Goal: Task Accomplishment & Management: Complete application form

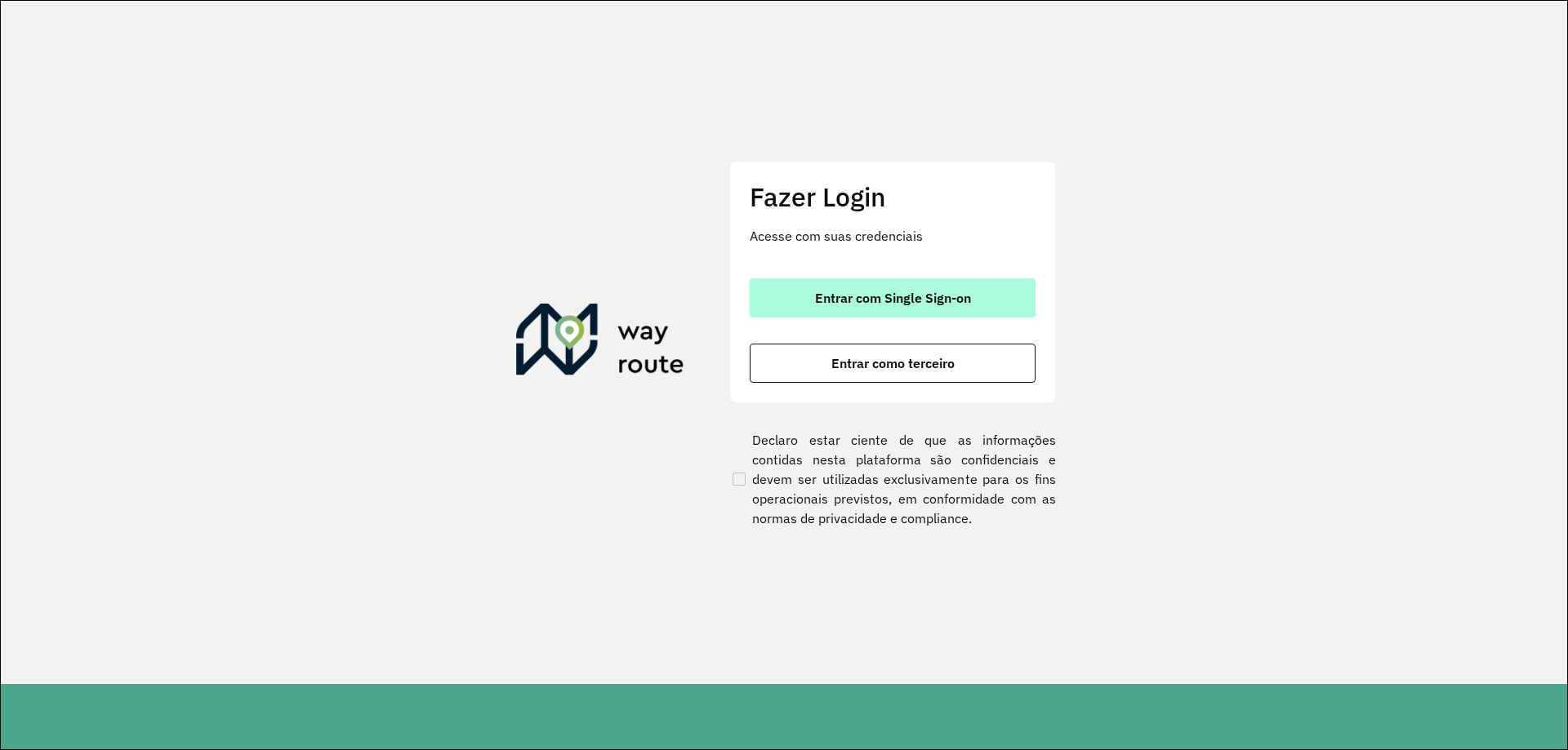
click at [905, 291] on span "Entrar com Single Sign-on" at bounding box center [893, 298] width 156 height 13
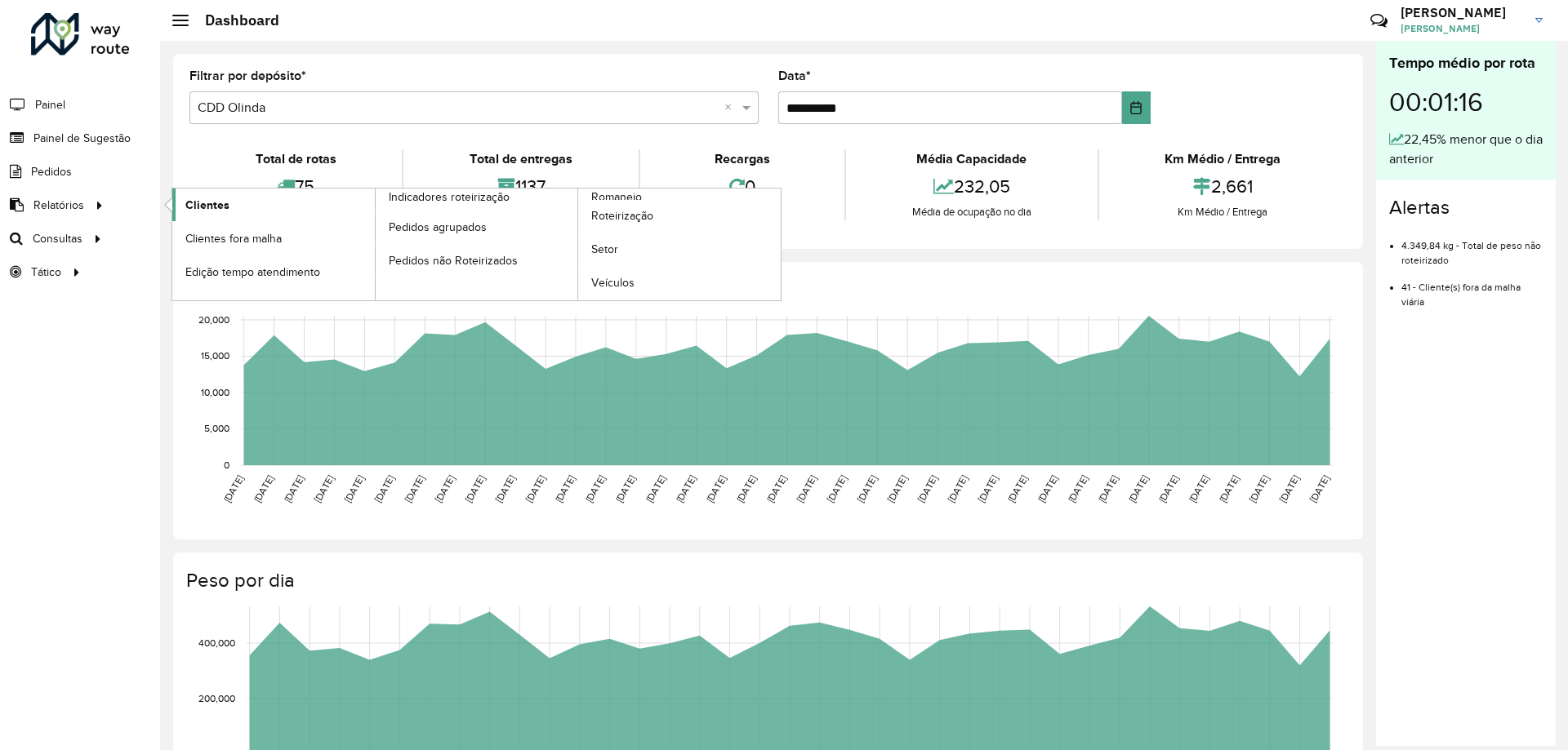
click at [204, 206] on span "Clientes" at bounding box center [208, 206] width 44 height 17
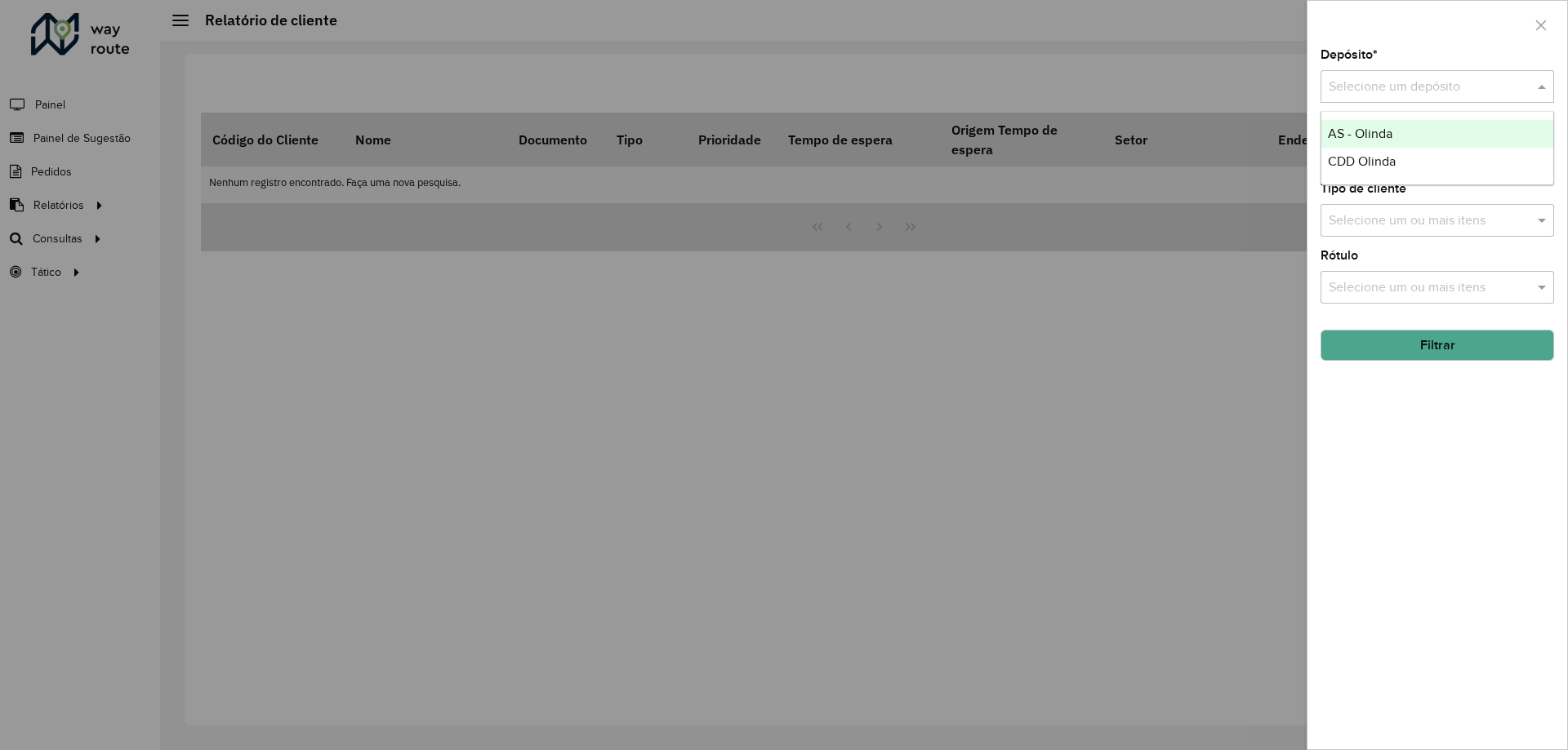
click at [1374, 86] on input "text" at bounding box center [1421, 87] width 184 height 19
click at [1366, 164] on span "CDD Olinda" at bounding box center [1361, 161] width 68 height 13
click at [1428, 351] on button "Filtrar" at bounding box center [1436, 345] width 233 height 31
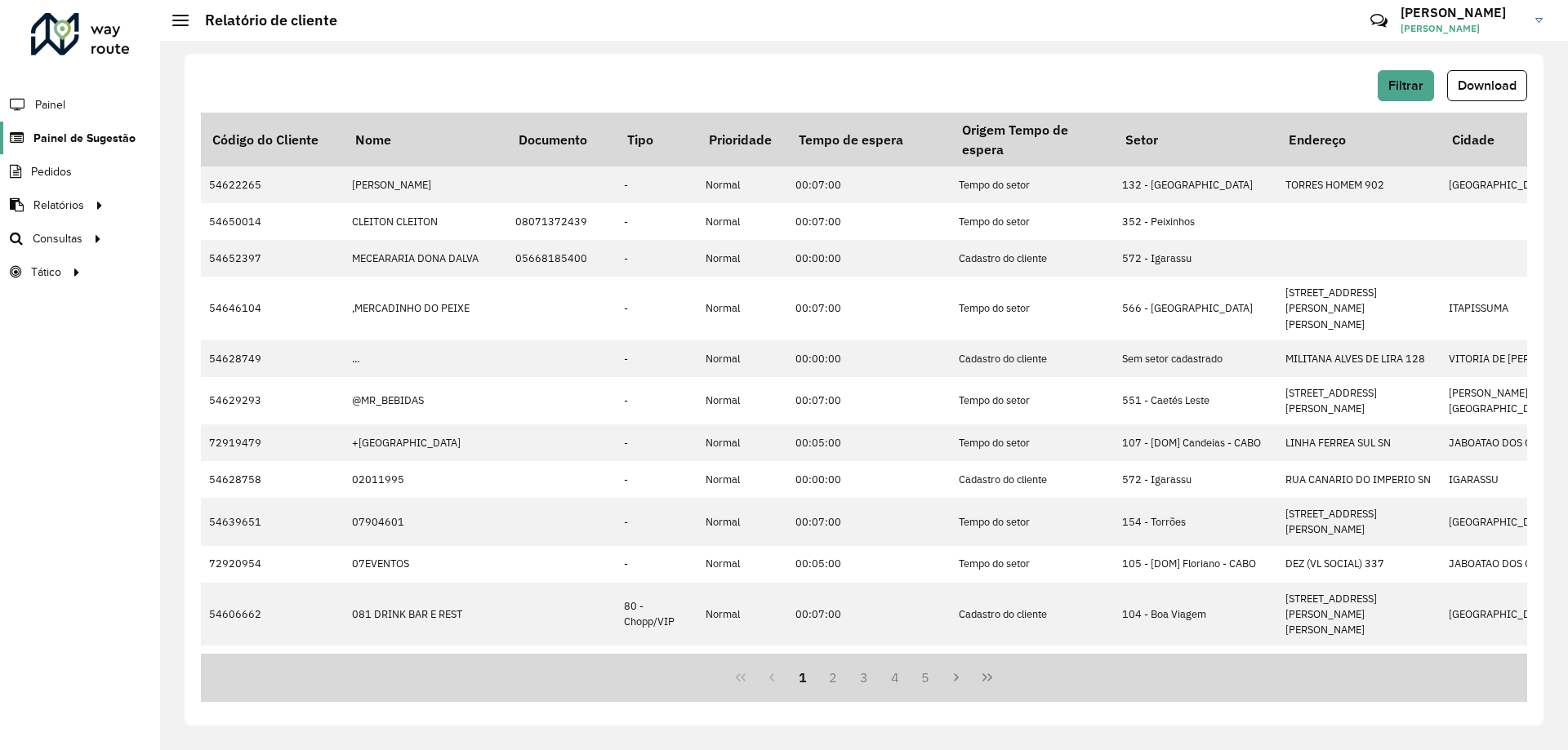
click at [46, 125] on link "Painel de Sugestão" at bounding box center [67, 138] width 135 height 33
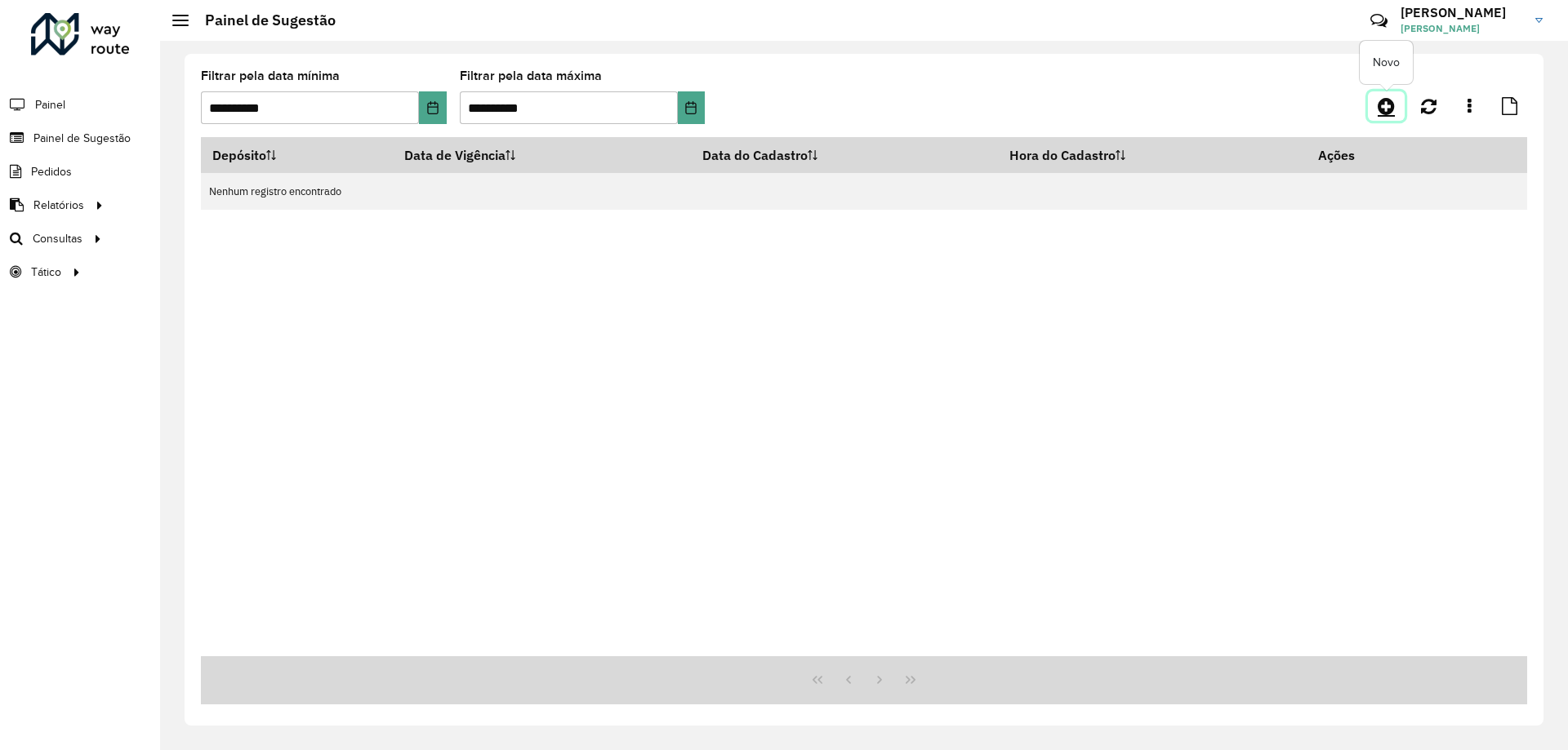
click at [1393, 109] on icon at bounding box center [1386, 106] width 17 height 19
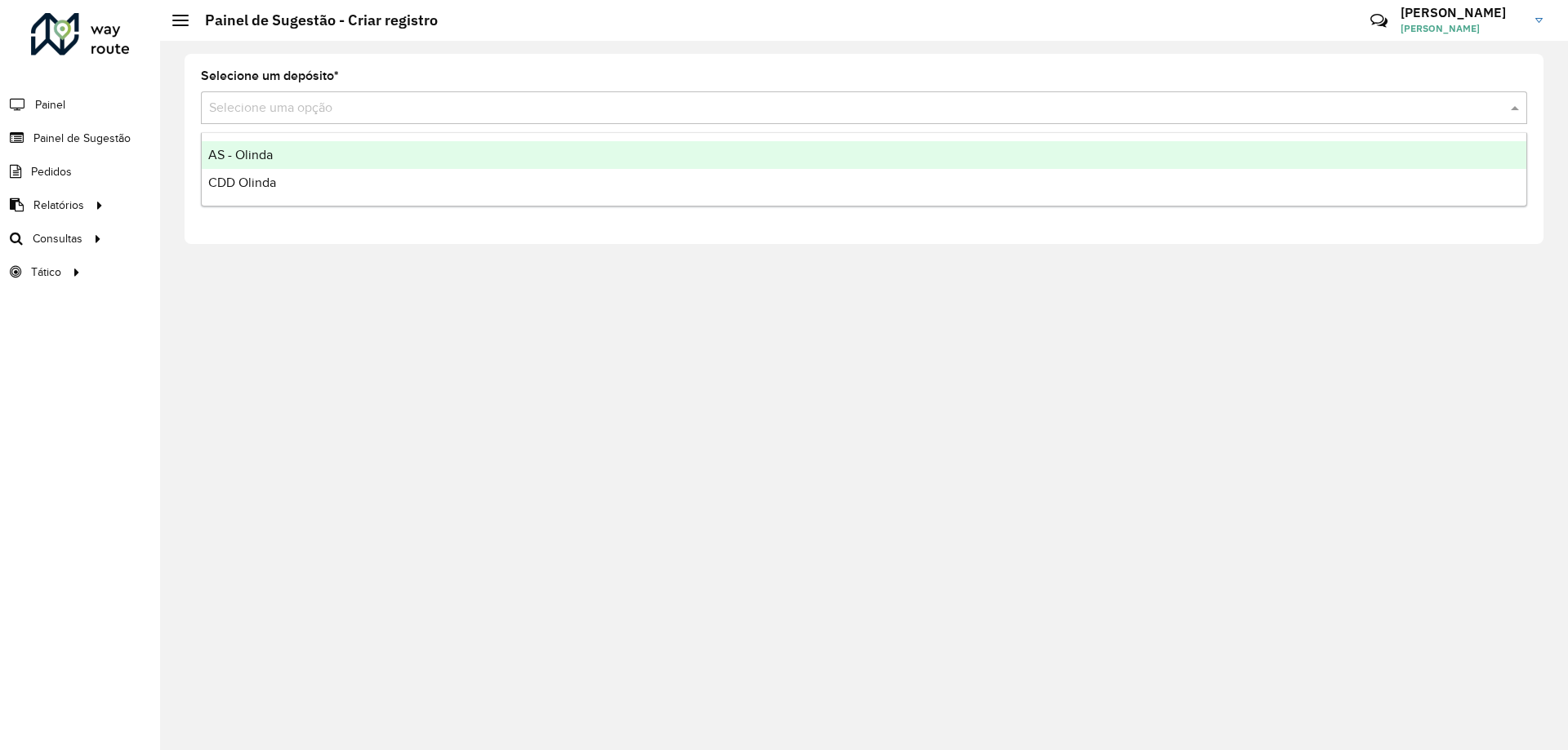
click at [301, 119] on div "Selecione uma opção" at bounding box center [864, 108] width 1326 height 33
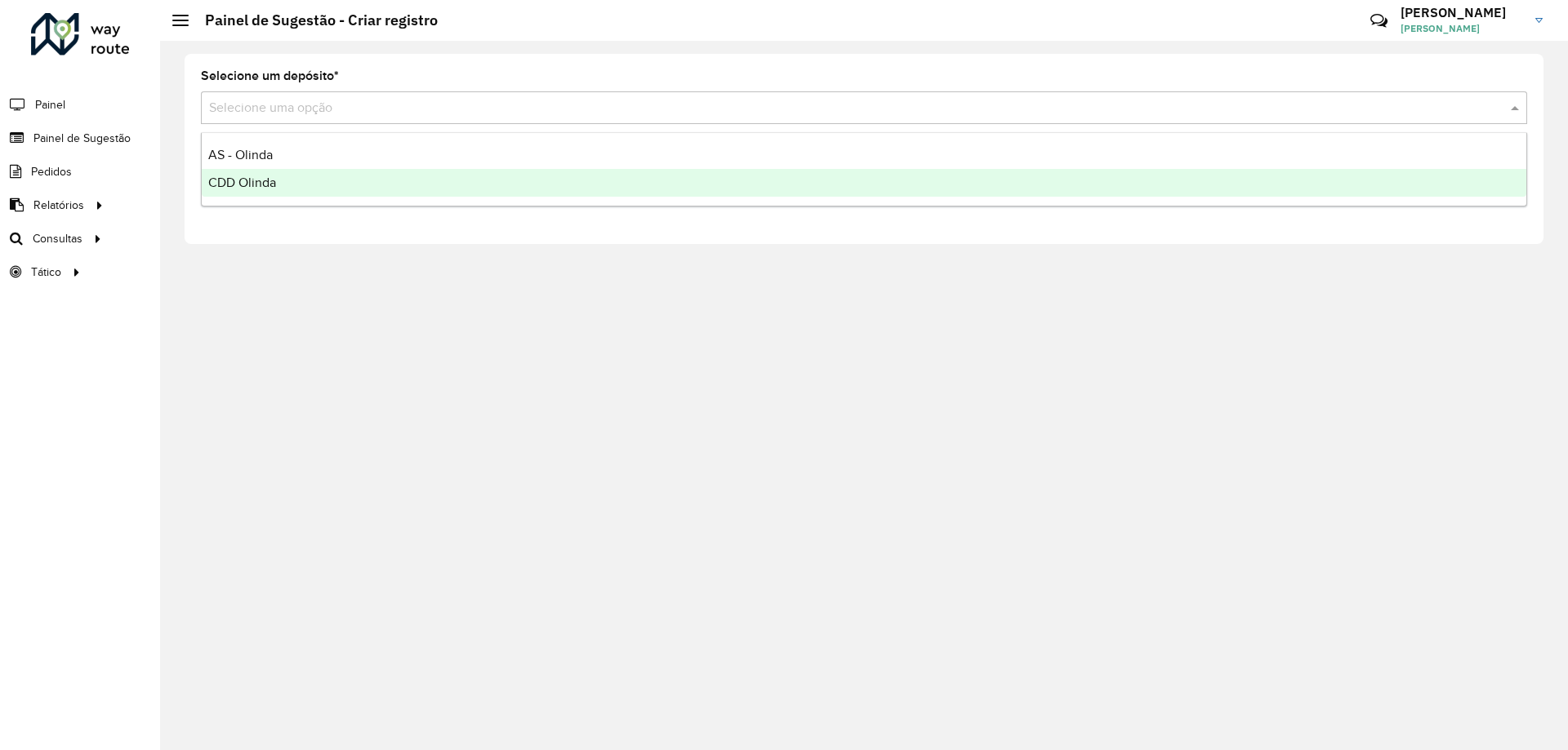
click at [310, 177] on div "CDD Olinda" at bounding box center [864, 182] width 1324 height 28
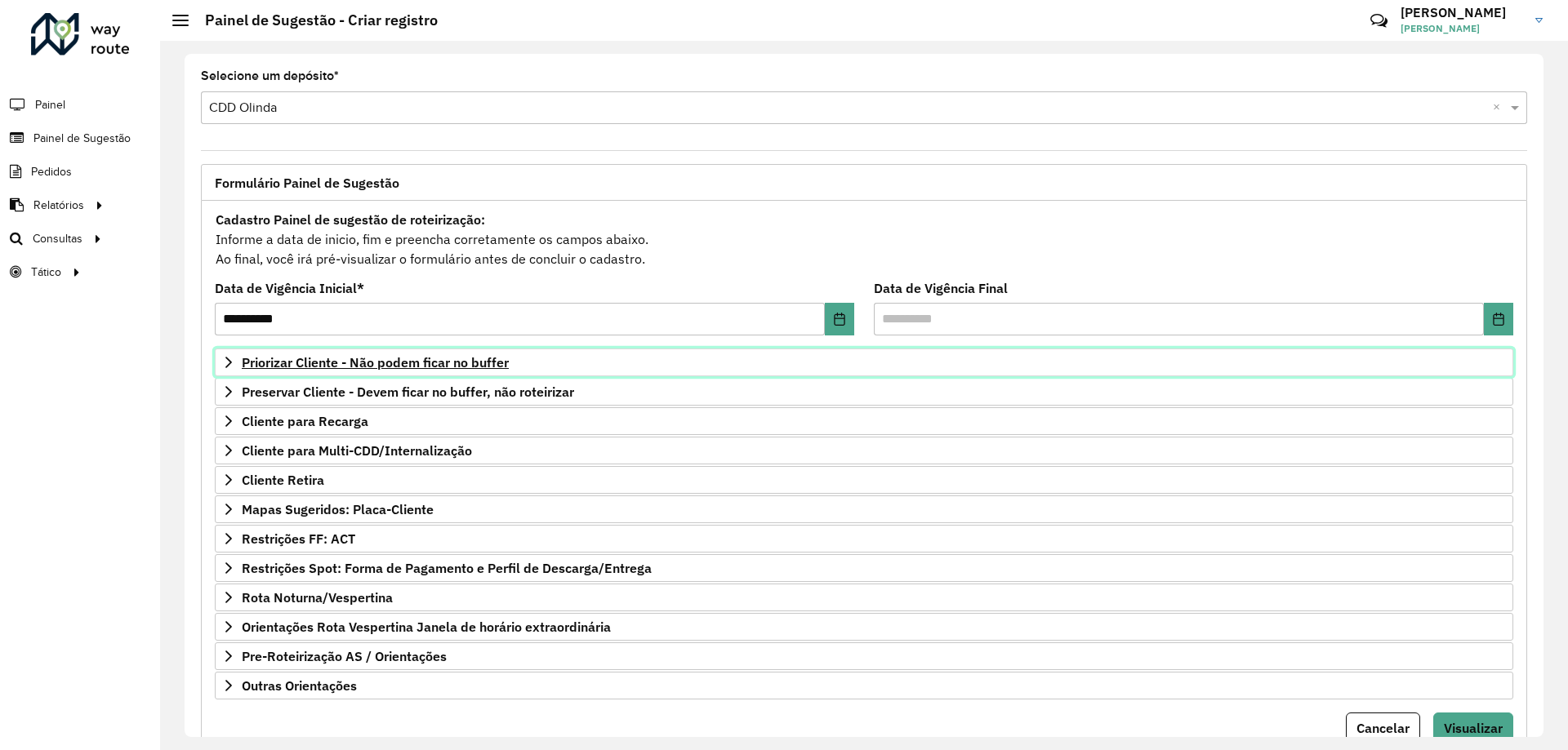
click at [365, 365] on span "Priorizar Cliente - Não podem ficar no buffer" at bounding box center [376, 363] width 267 height 13
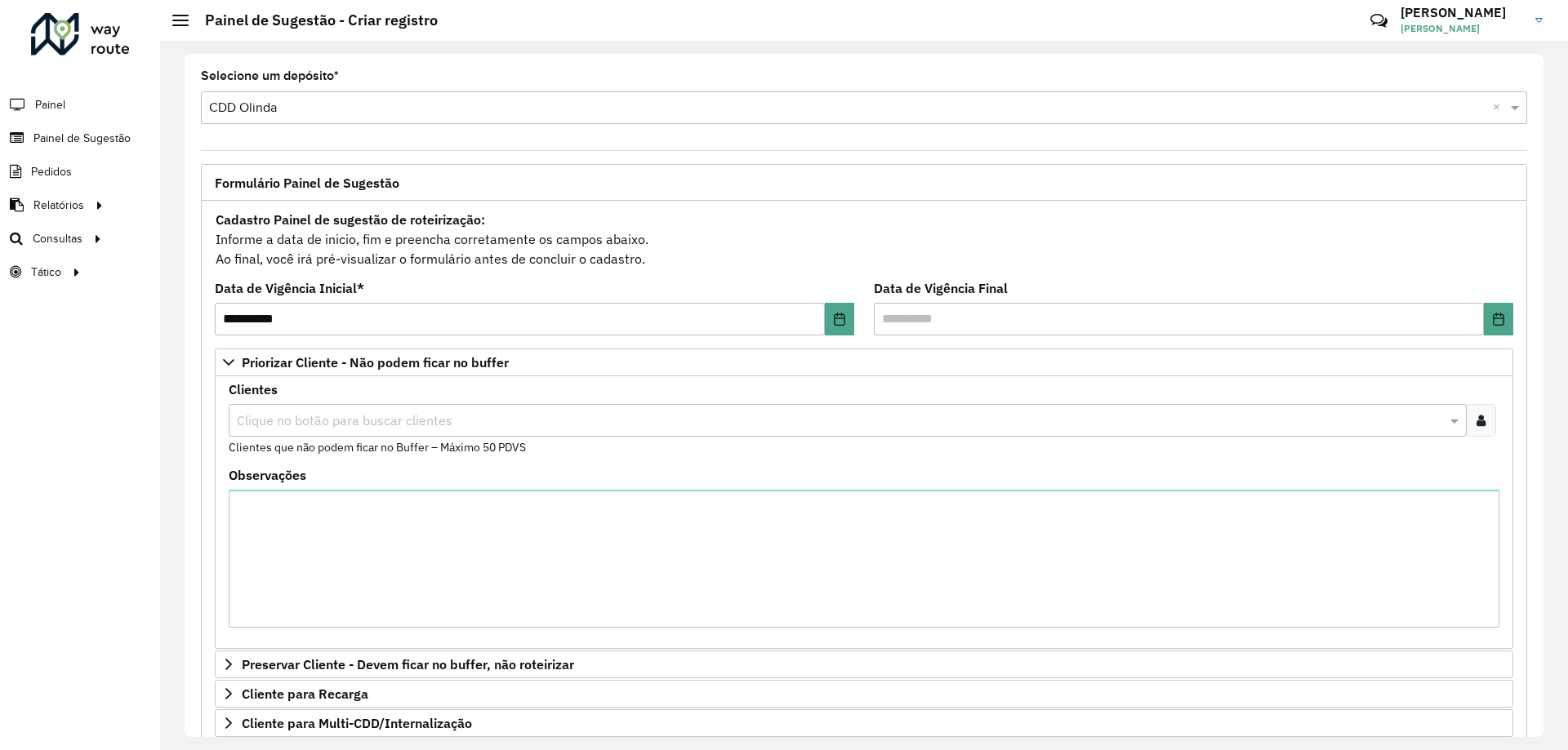
click at [345, 423] on input "text" at bounding box center [839, 421] width 1213 height 19
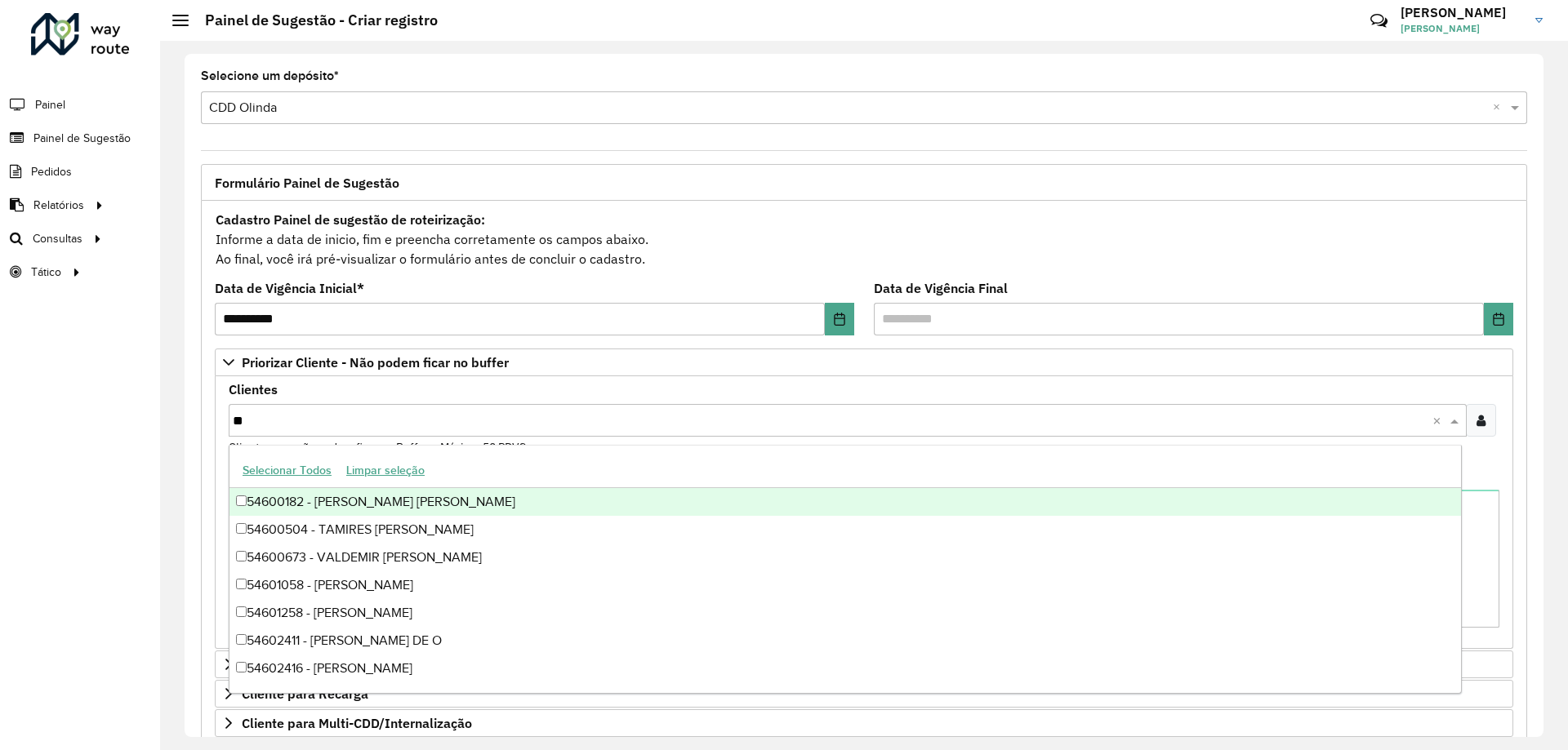
type input "*"
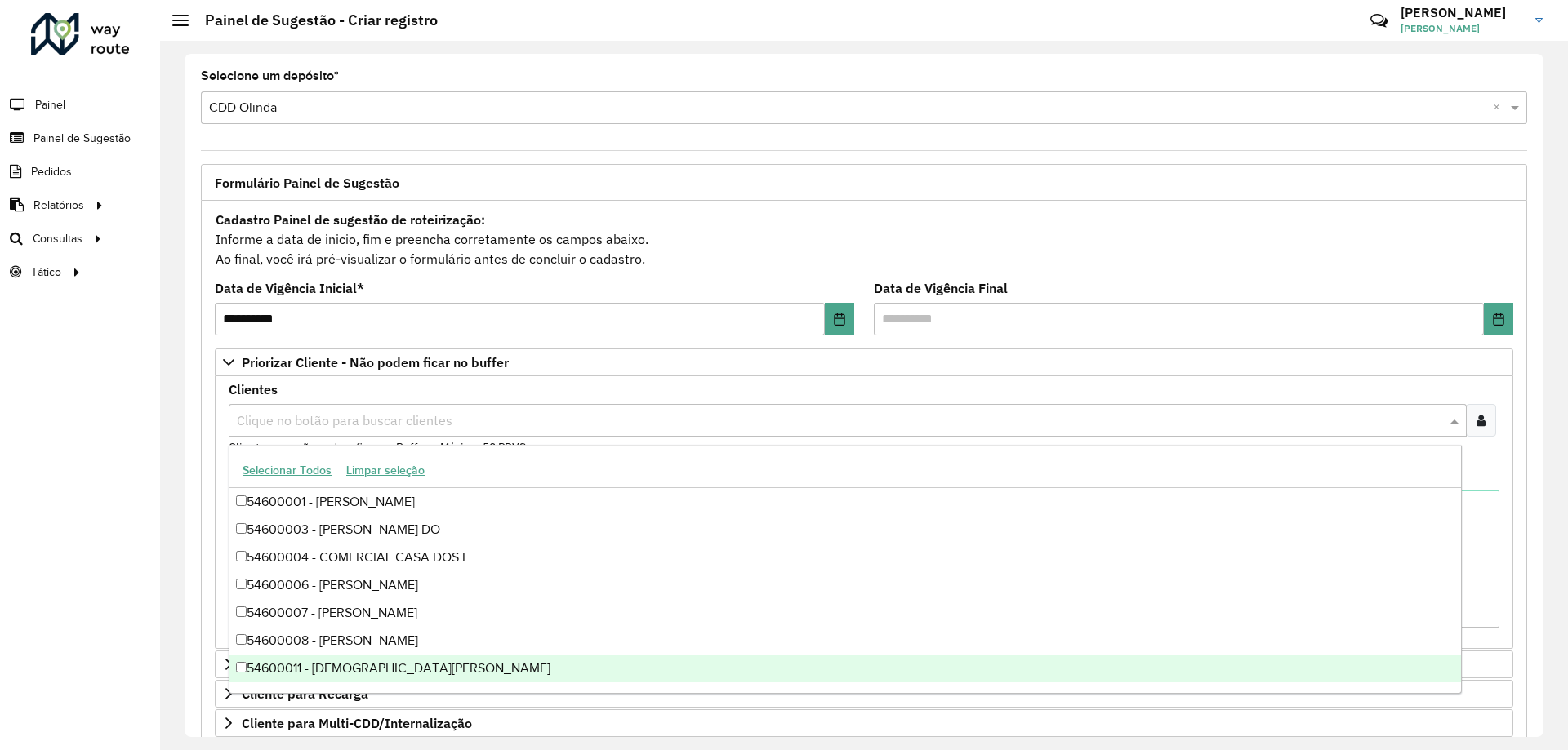
paste input "*****"
type input "*****"
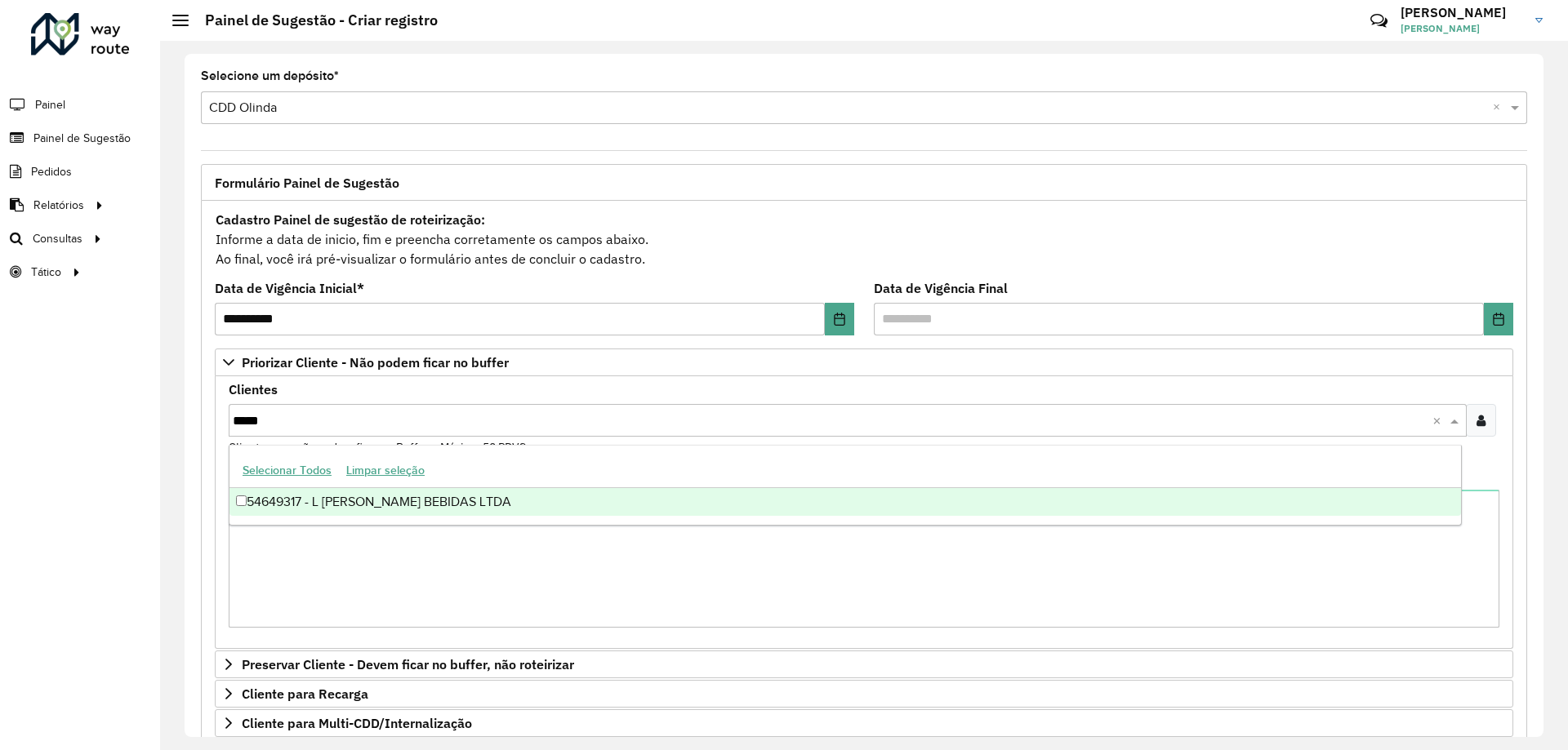
click at [342, 507] on div "54649317 - L SILVESTRE BEBIDAS LTDA" at bounding box center [845, 501] width 1232 height 28
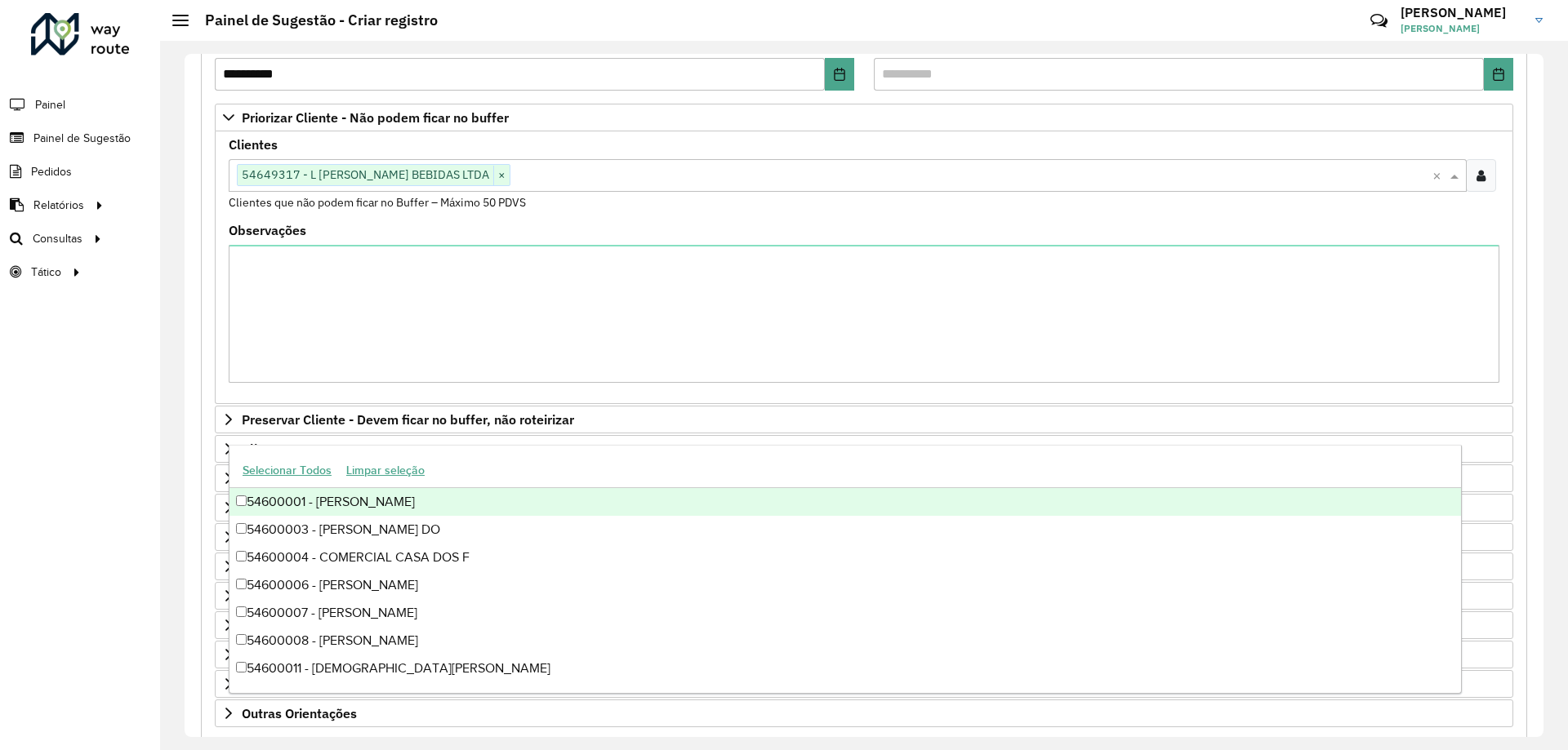
scroll to position [336, 0]
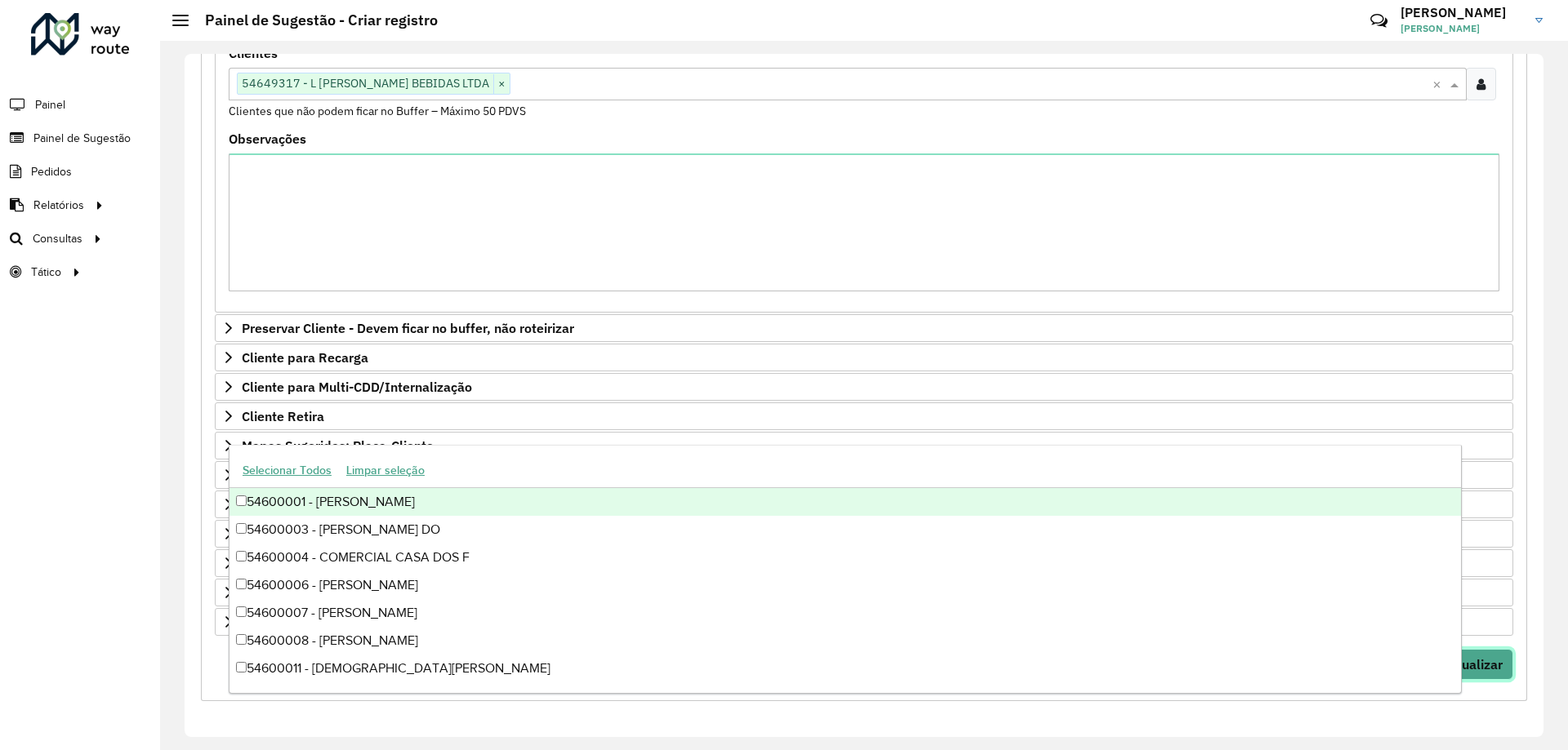
click at [1495, 666] on span "Visualizar" at bounding box center [1472, 664] width 59 height 16
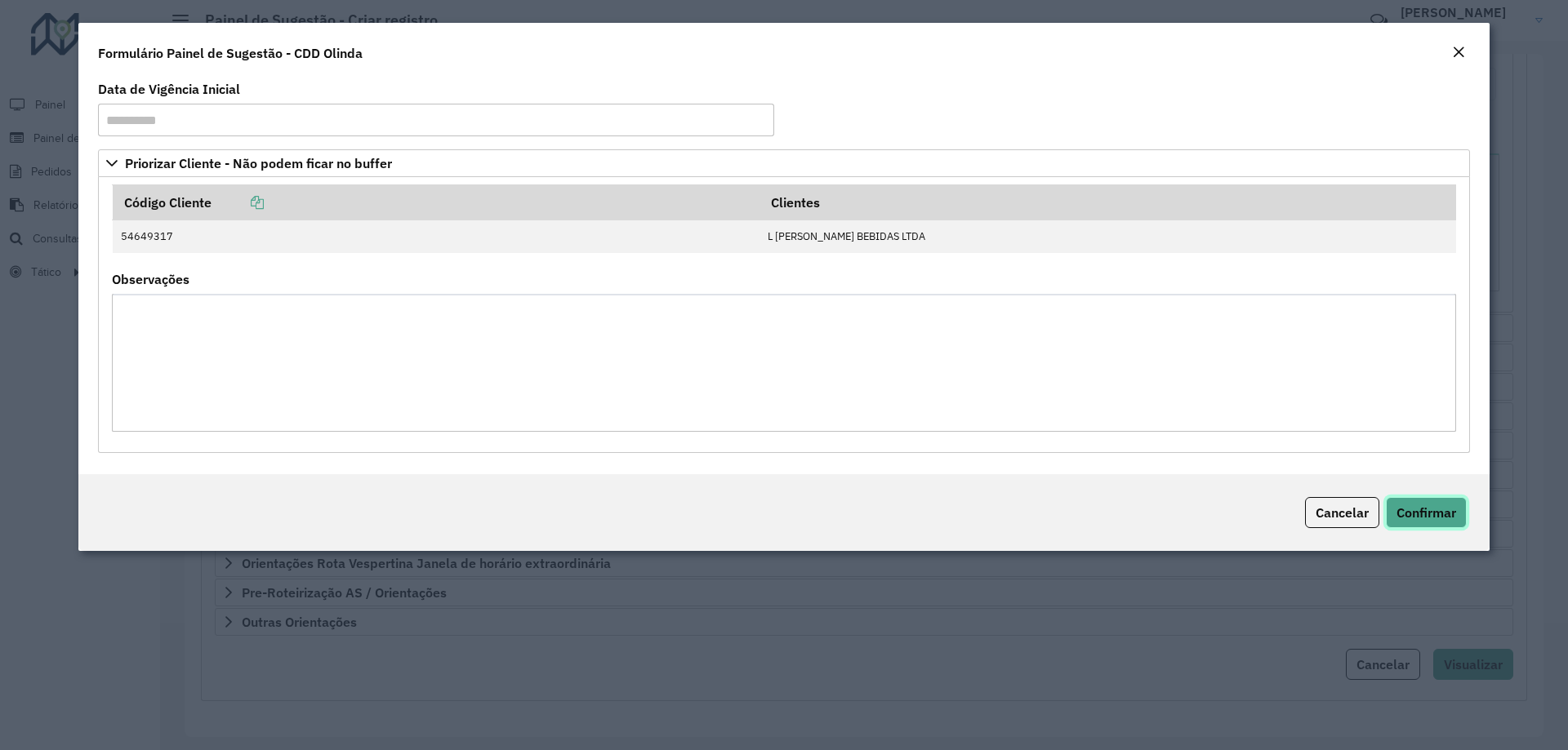
click at [1433, 508] on span "Confirmar" at bounding box center [1426, 512] width 60 height 16
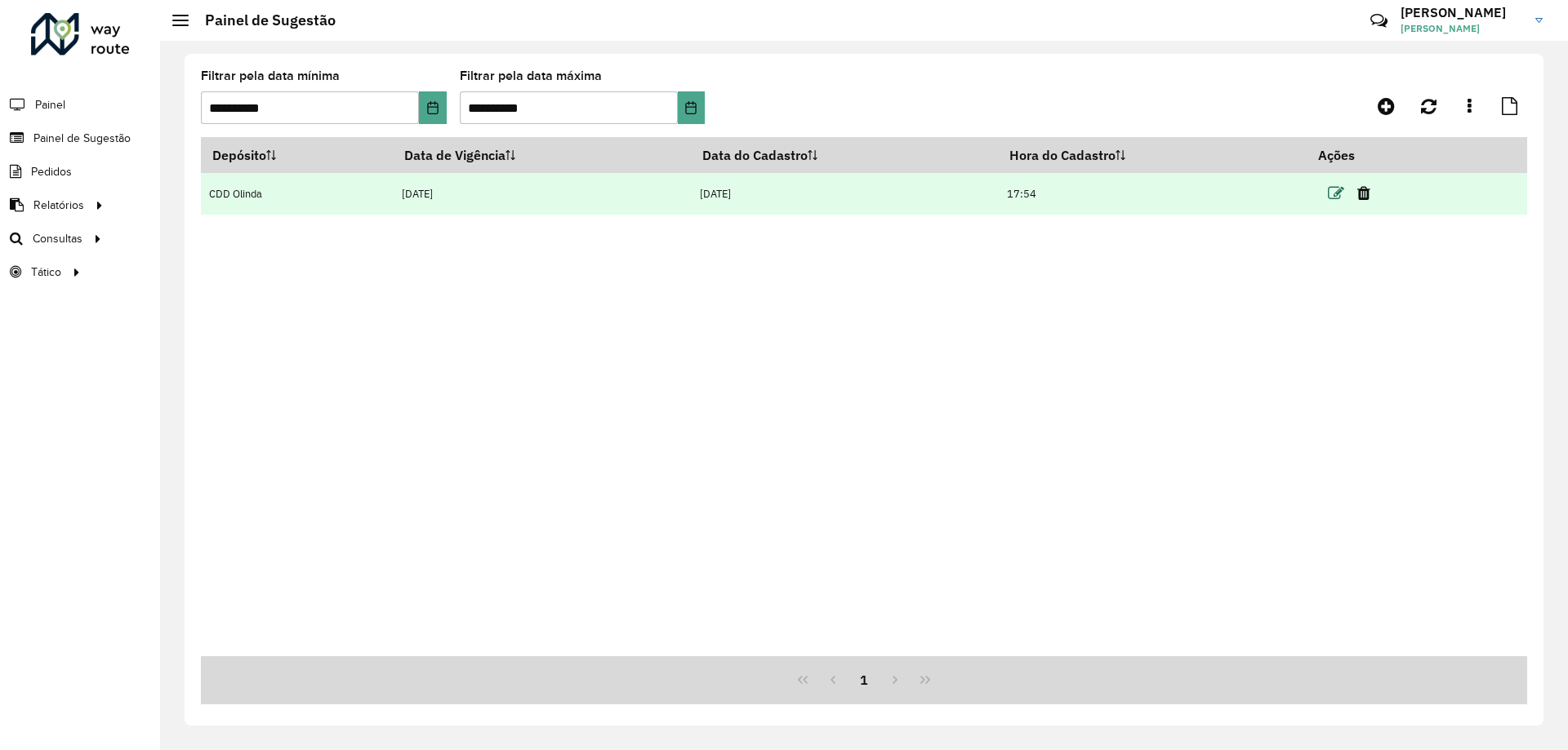
click at [1338, 187] on icon at bounding box center [1335, 193] width 16 height 16
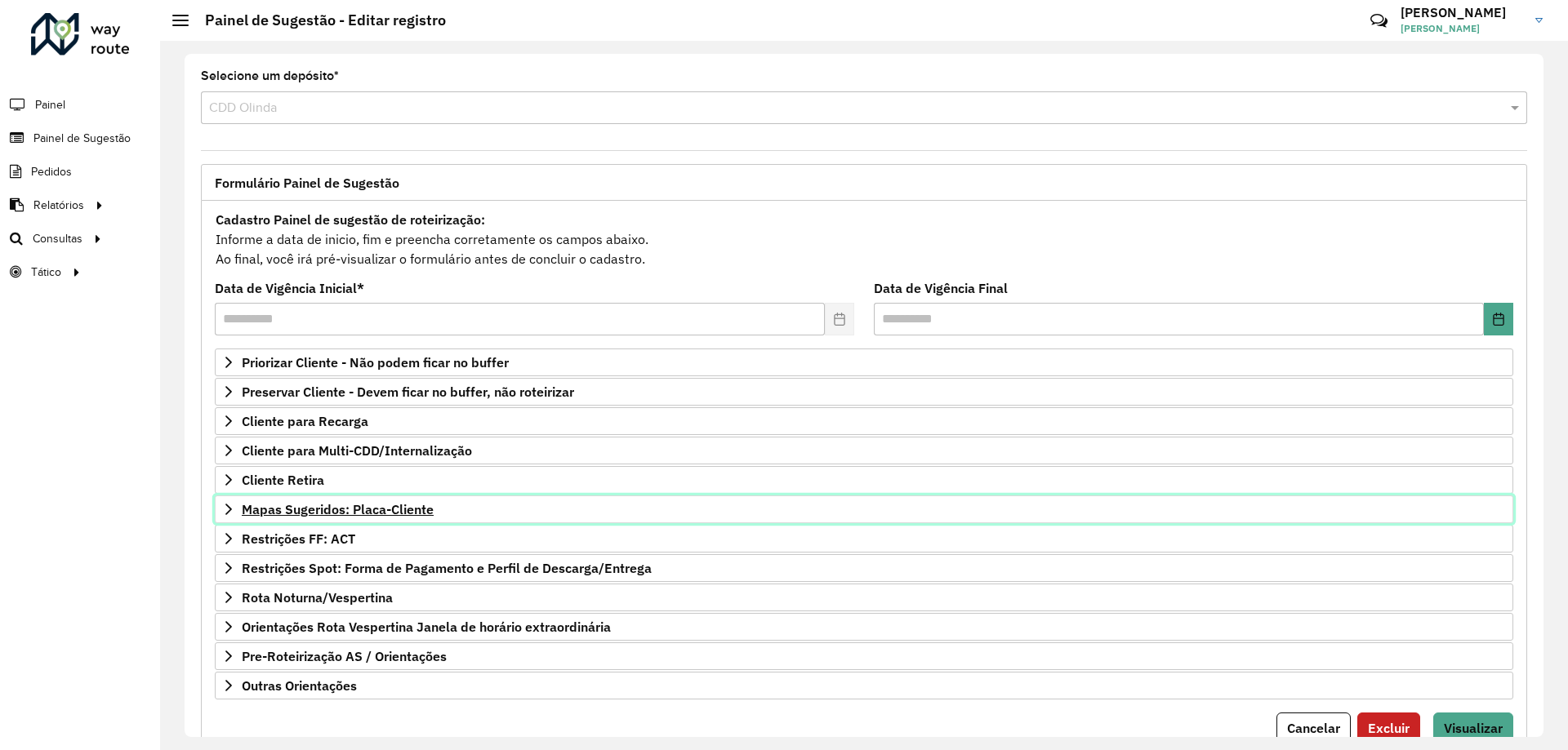
click at [377, 516] on span "Mapas Sugeridos: Placa-Cliente" at bounding box center [338, 509] width 192 height 13
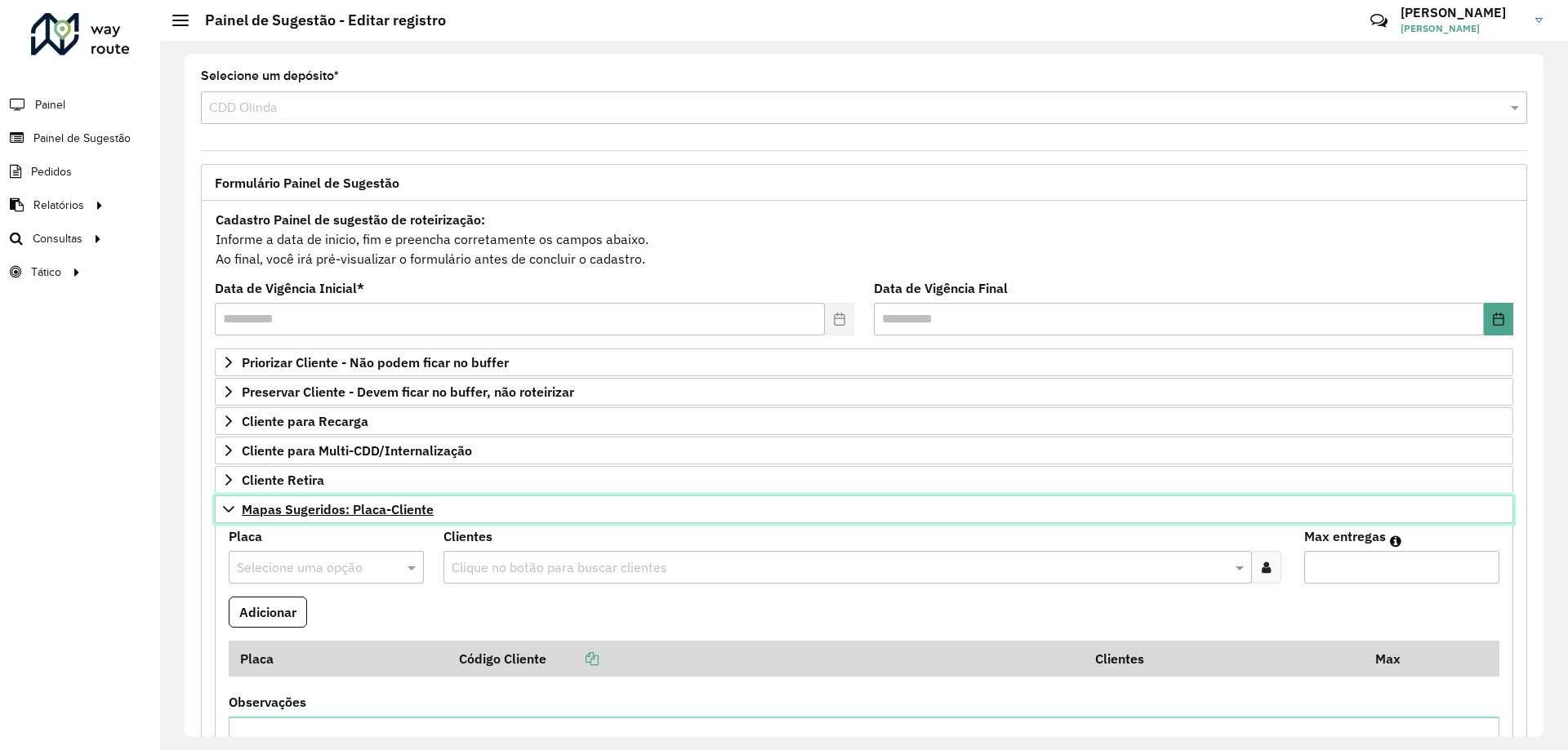
scroll to position [163, 0]
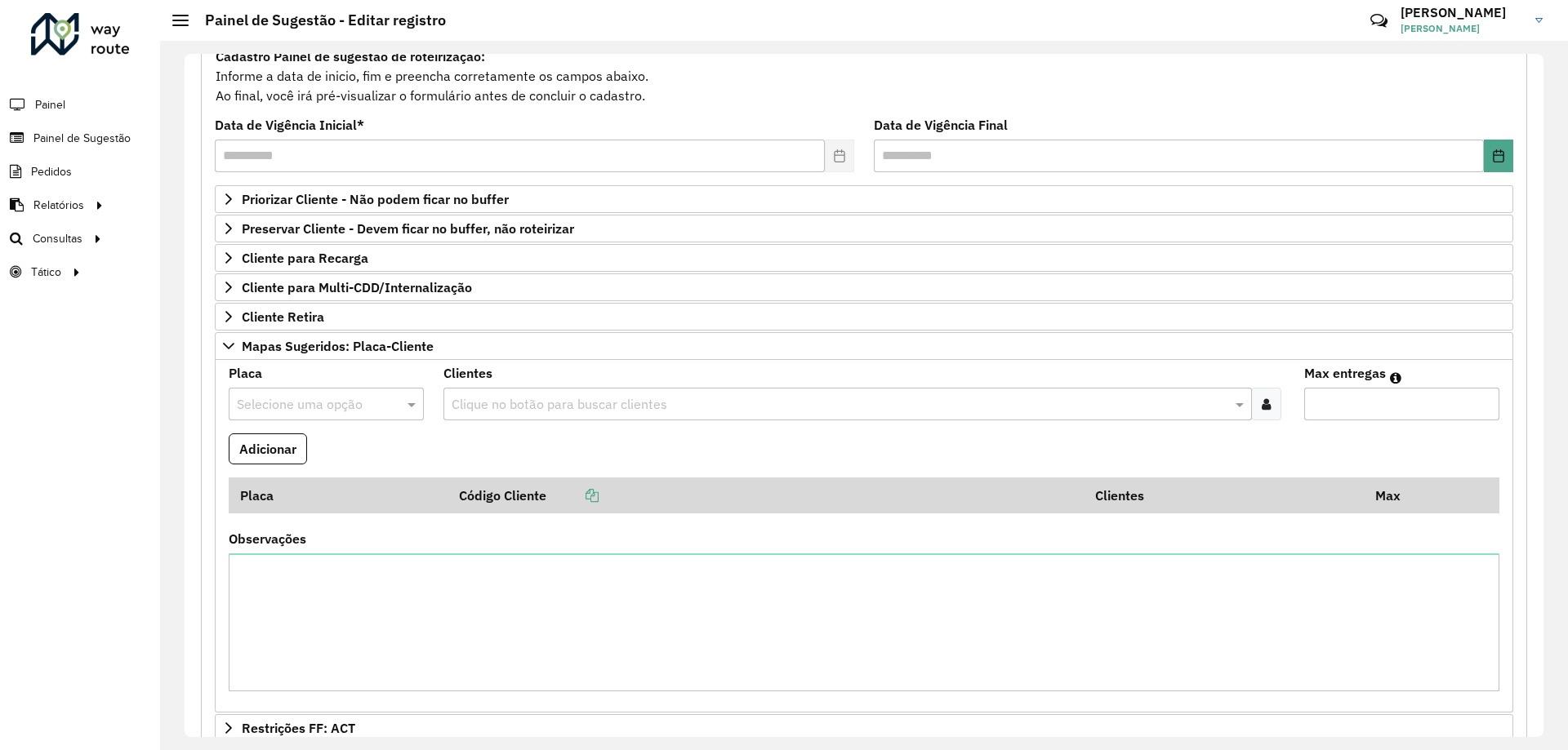
click at [306, 399] on input "text" at bounding box center [309, 404] width 146 height 19
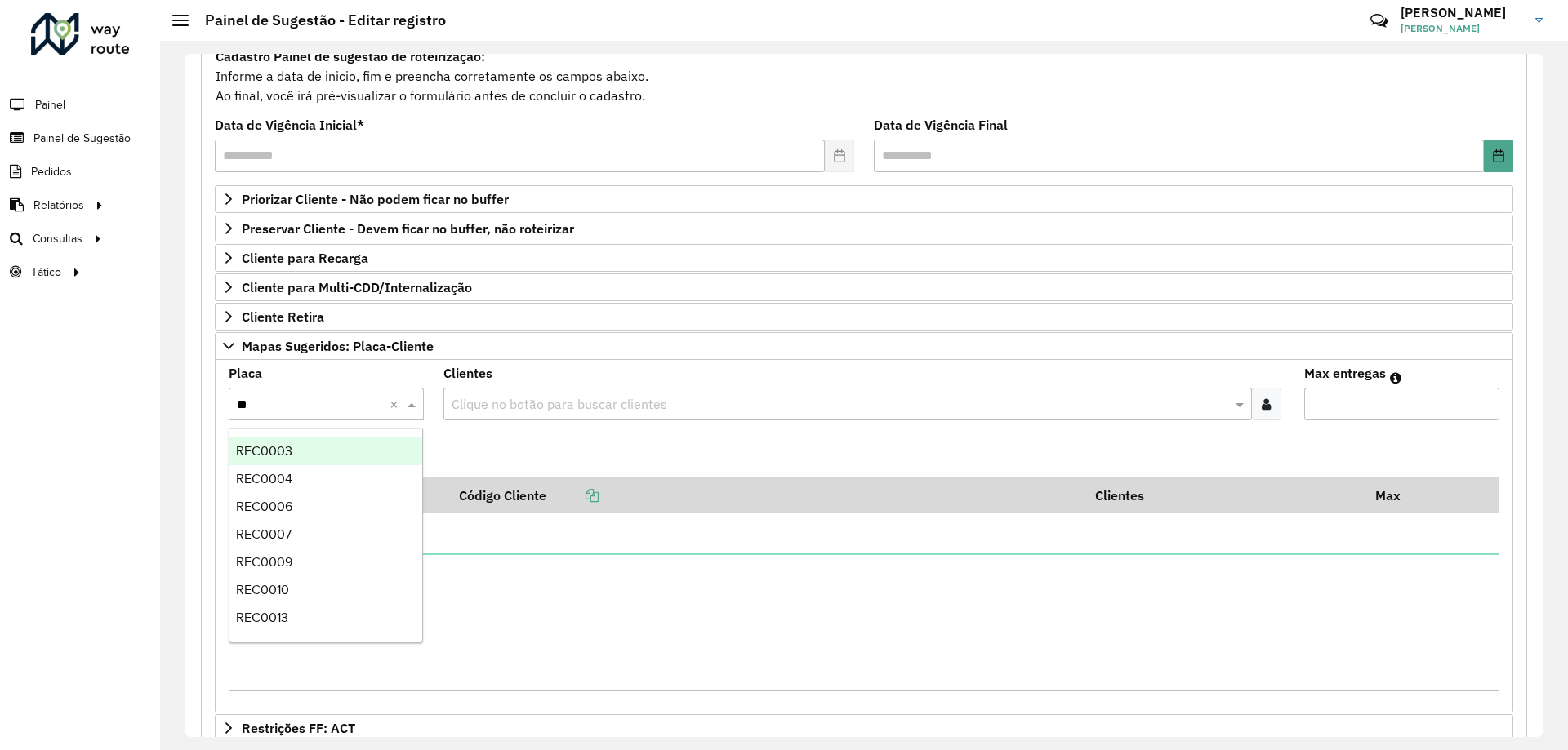
type input "***"
click at [317, 610] on div "REC0013" at bounding box center [326, 617] width 193 height 28
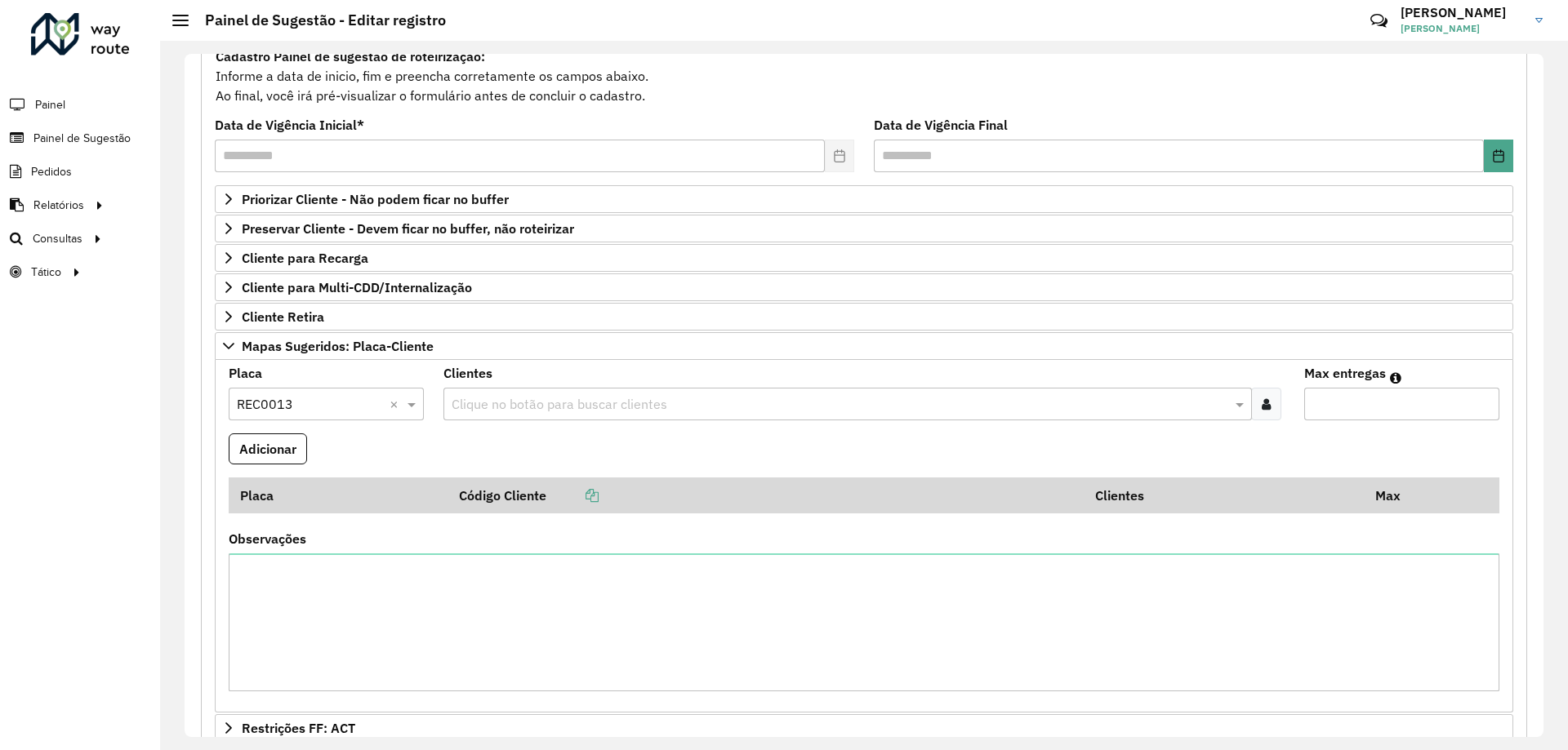
click at [539, 405] on input "text" at bounding box center [839, 404] width 783 height 19
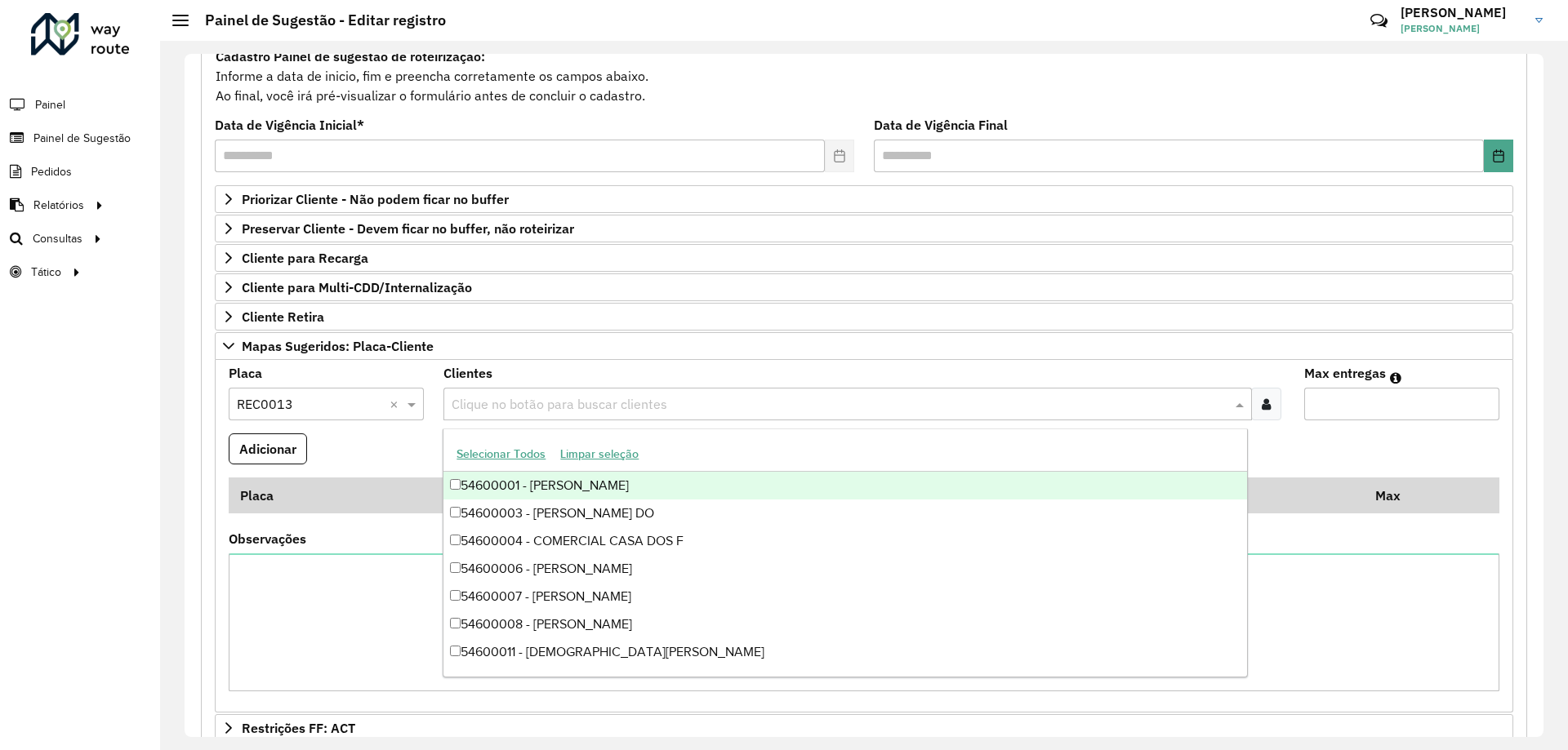
paste input "*****"
type input "*****"
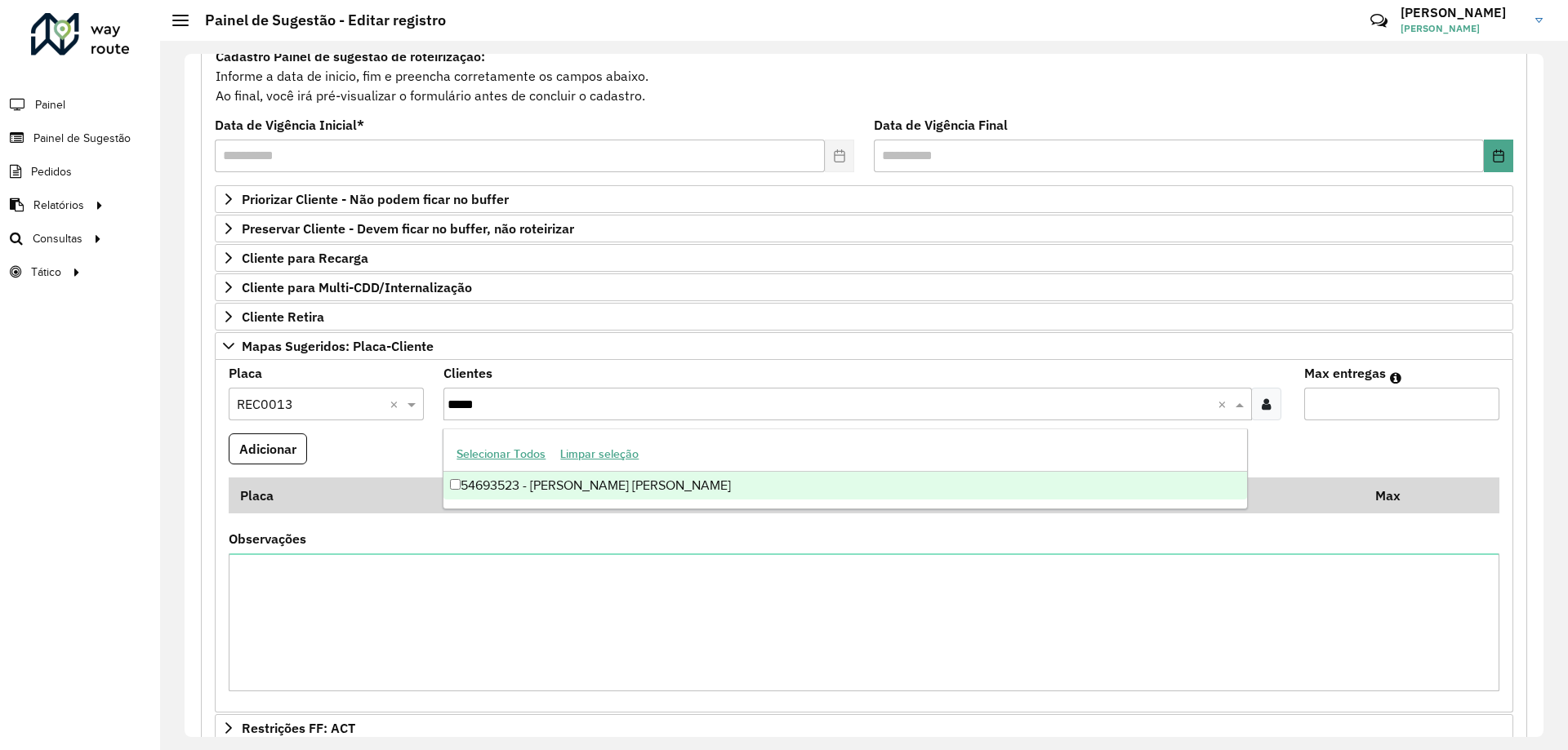
click at [576, 485] on div "54693523 - GRACE KELLY SIQUEIRA" at bounding box center [844, 485] width 802 height 28
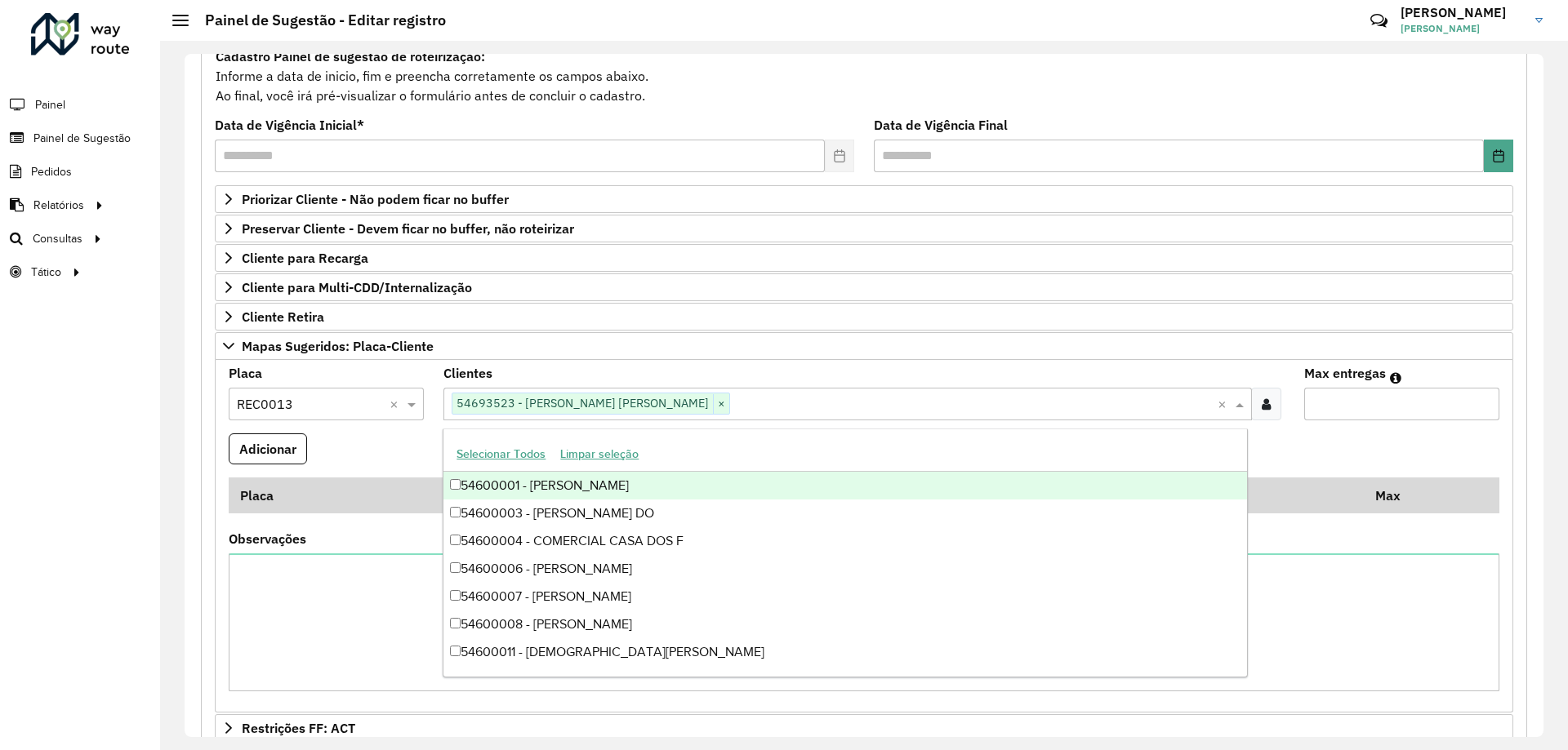
click at [1366, 405] on input "Max entregas" at bounding box center [1401, 404] width 195 height 33
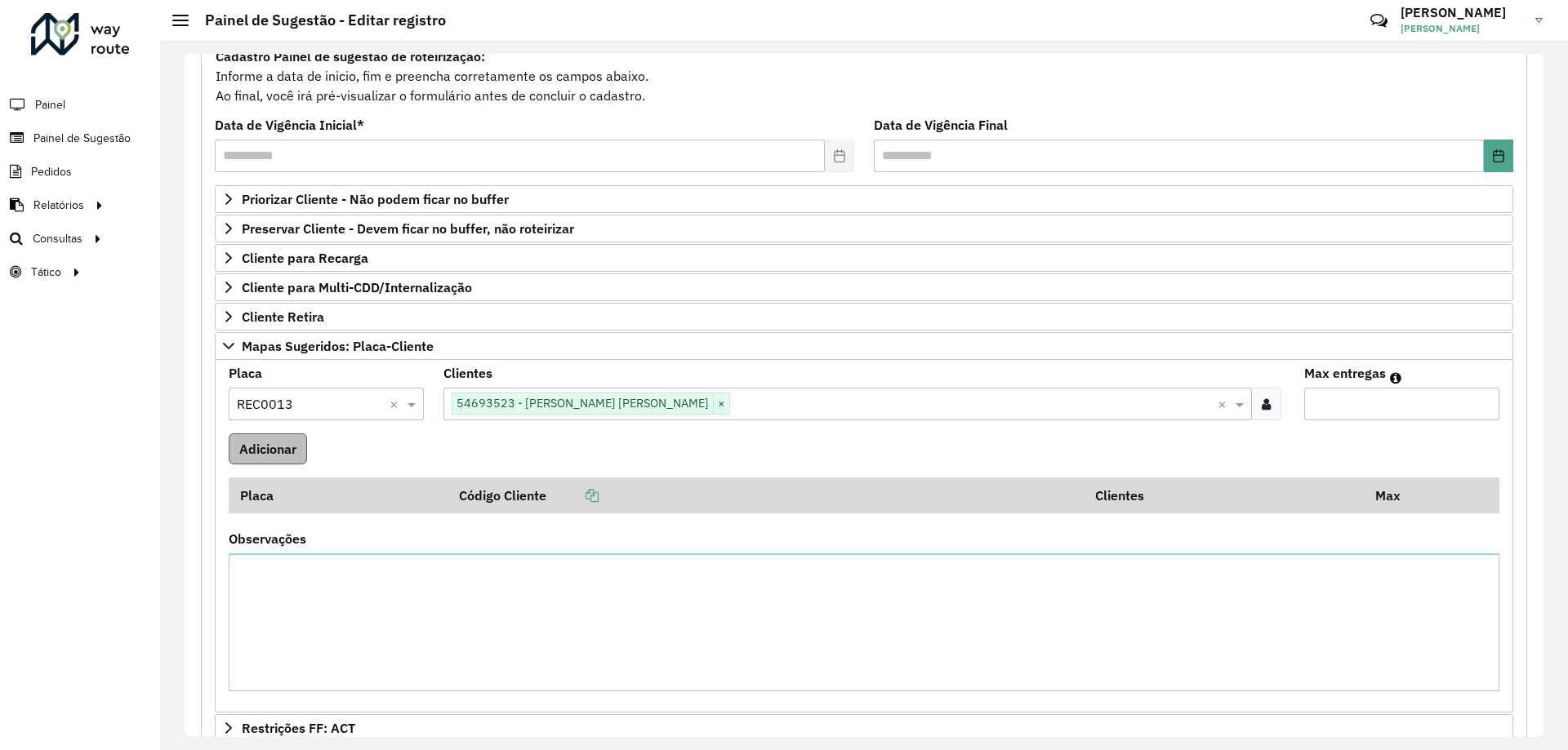
type input "*"
click at [290, 459] on button "Adicionar" at bounding box center [268, 448] width 79 height 31
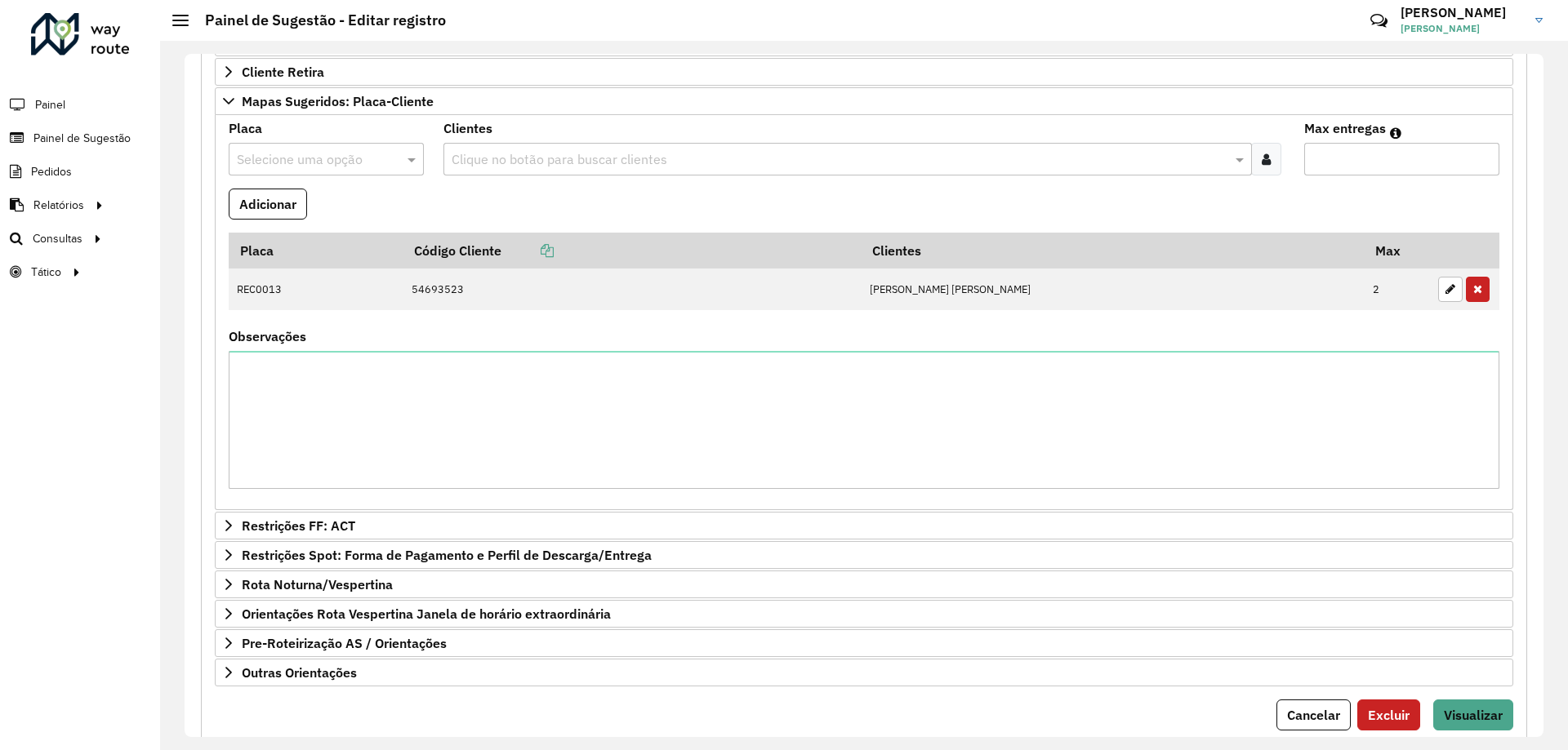
scroll to position [459, 0]
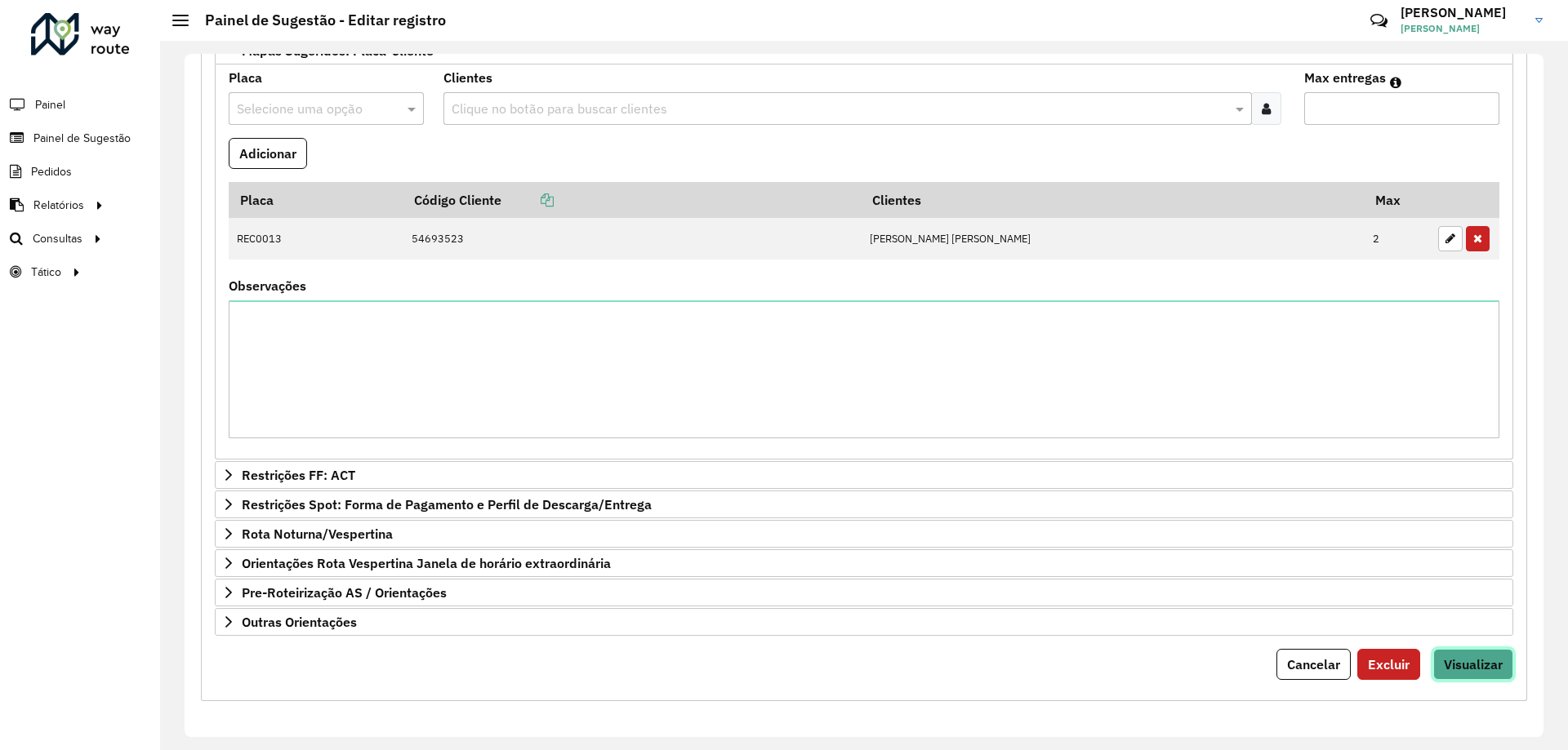
click at [1498, 670] on button "Visualizar" at bounding box center [1472, 665] width 80 height 31
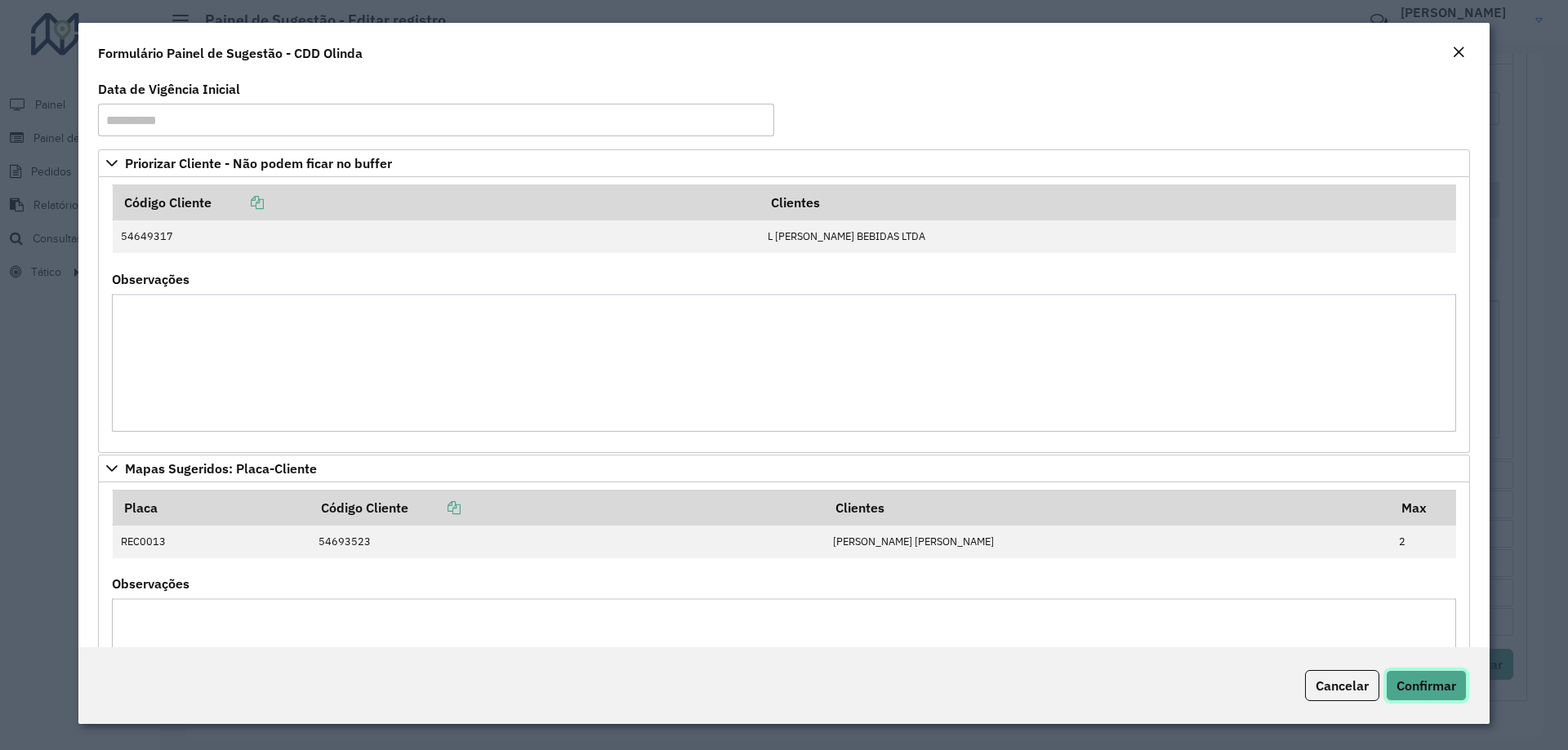
click at [1427, 677] on span "Confirmar" at bounding box center [1426, 685] width 60 height 16
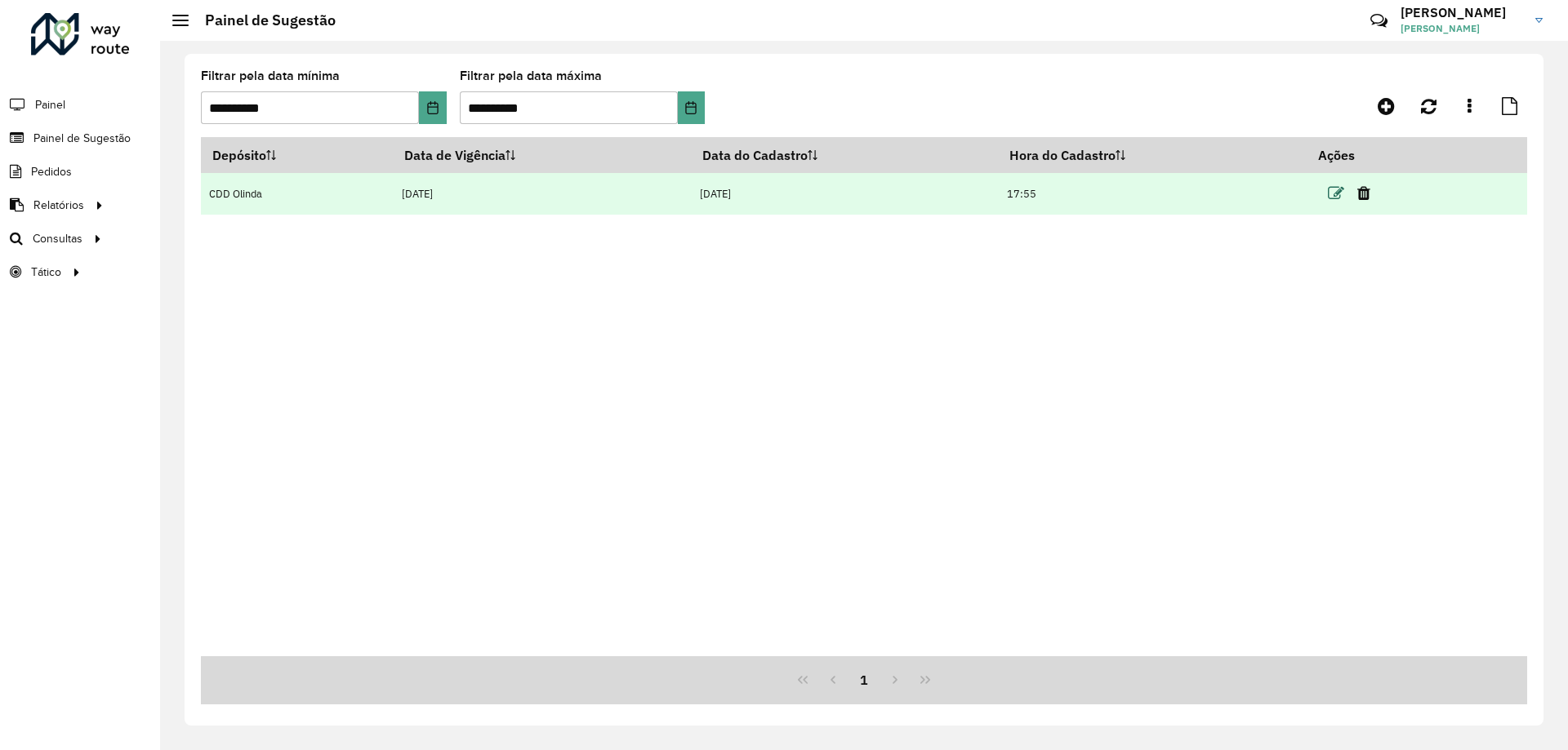
click at [1332, 193] on icon at bounding box center [1335, 193] width 16 height 16
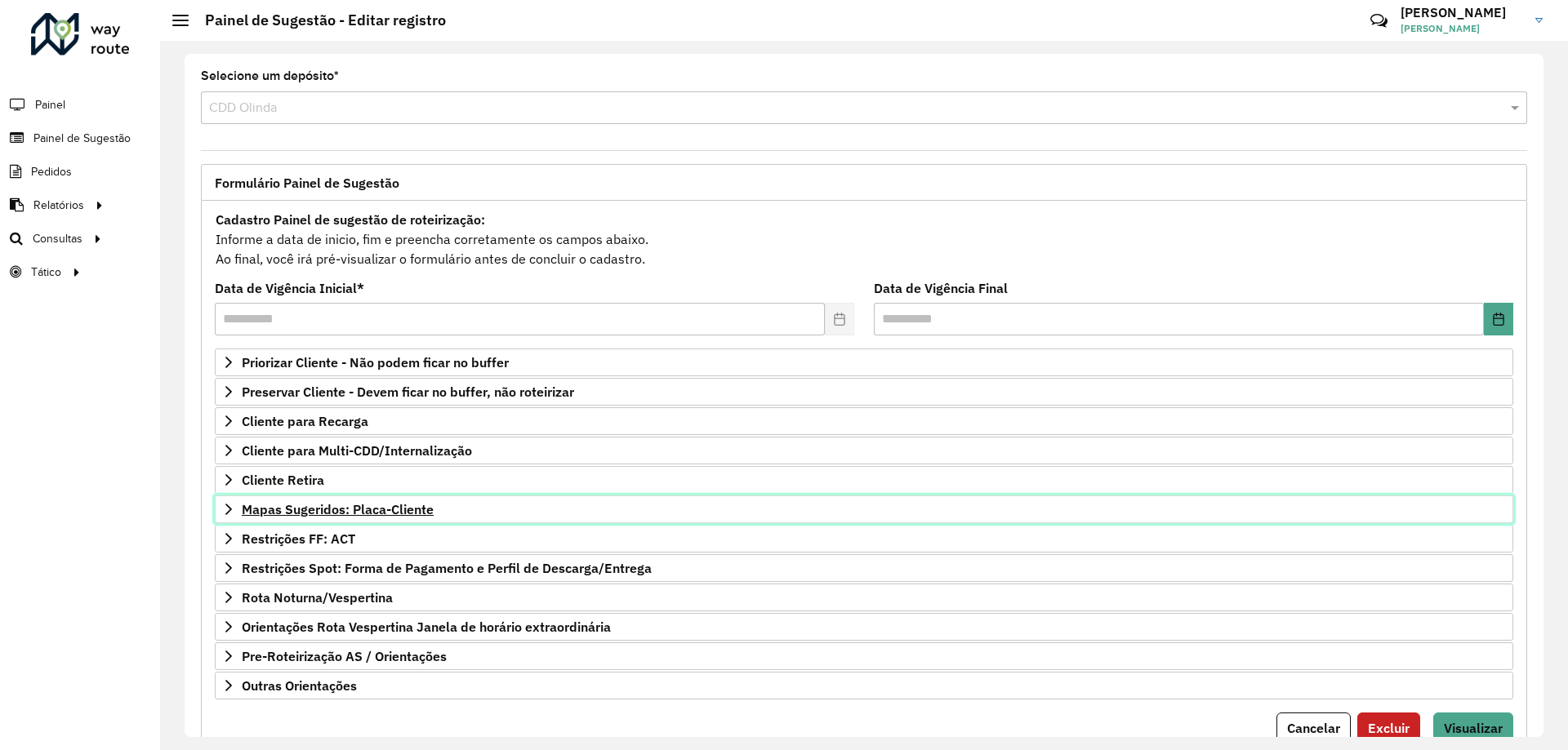
click at [352, 513] on span "Mapas Sugeridos: Placa-Cliente" at bounding box center [338, 509] width 192 height 13
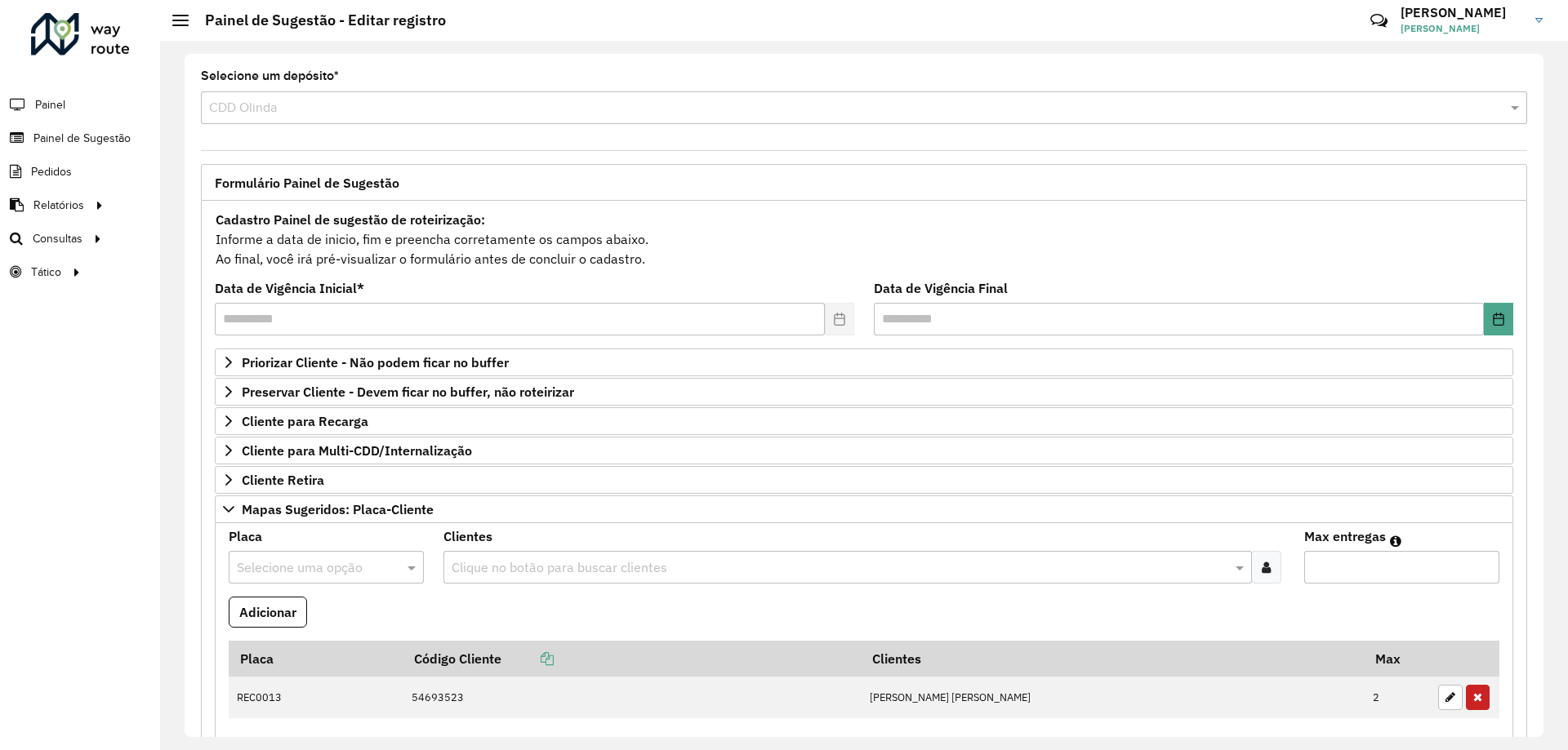
click at [289, 572] on input "text" at bounding box center [309, 568] width 146 height 19
type input "****"
click at [302, 525] on div "QYJ4B76" at bounding box center [326, 527] width 193 height 28
click at [499, 558] on input "text" at bounding box center [839, 568] width 783 height 19
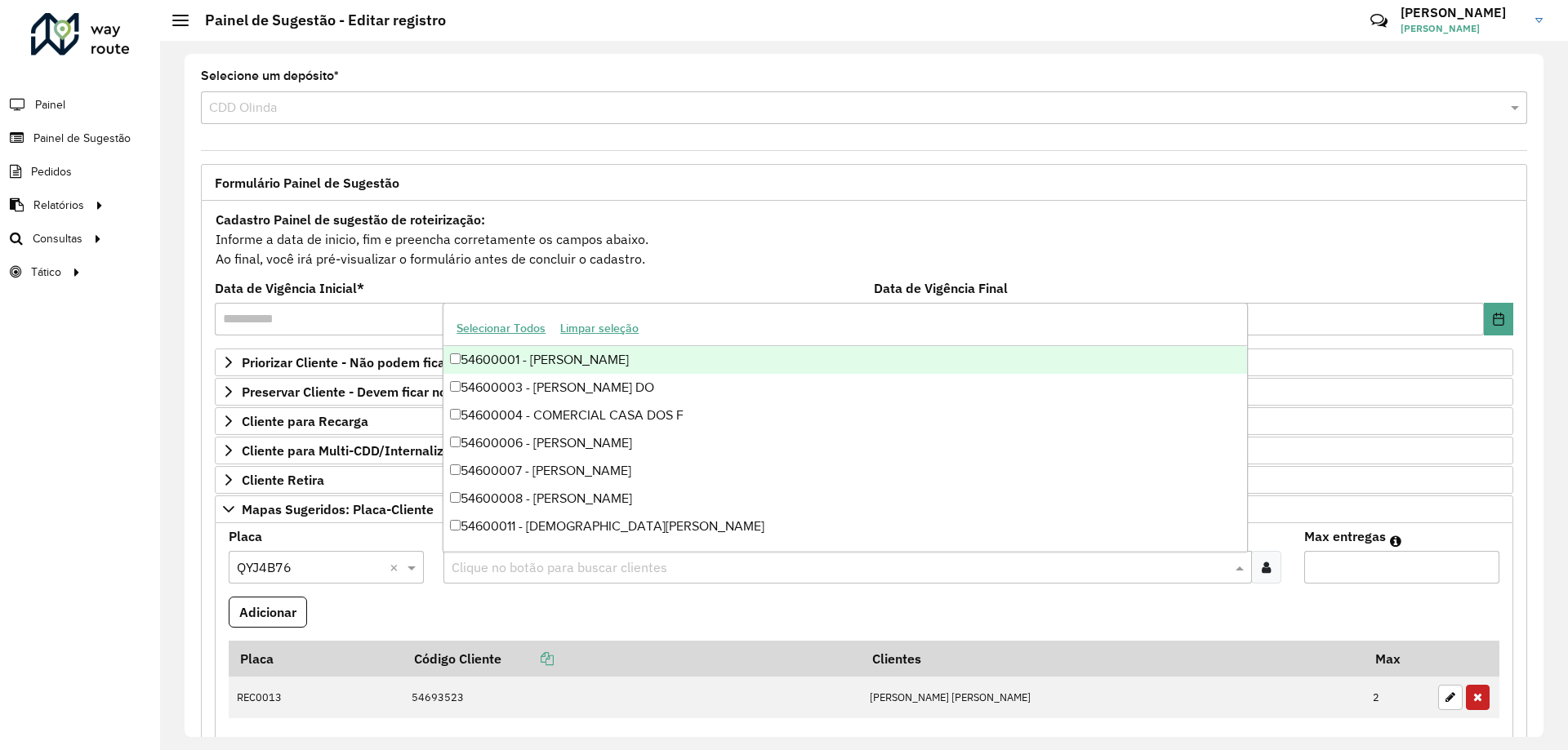
paste input "*****"
type input "*****"
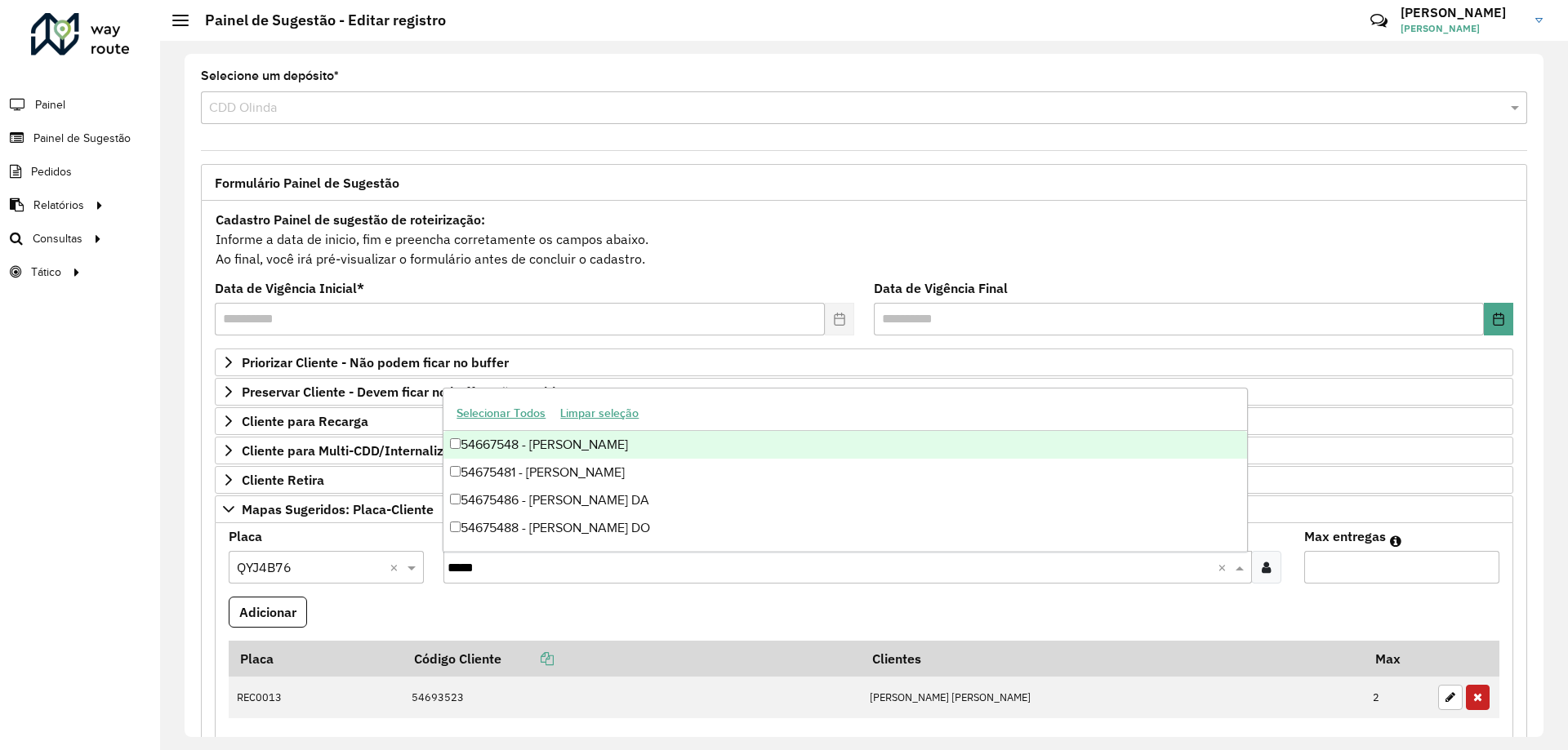
click at [634, 434] on div "54667548 - ITHAMARA PAIVA" at bounding box center [844, 445] width 802 height 28
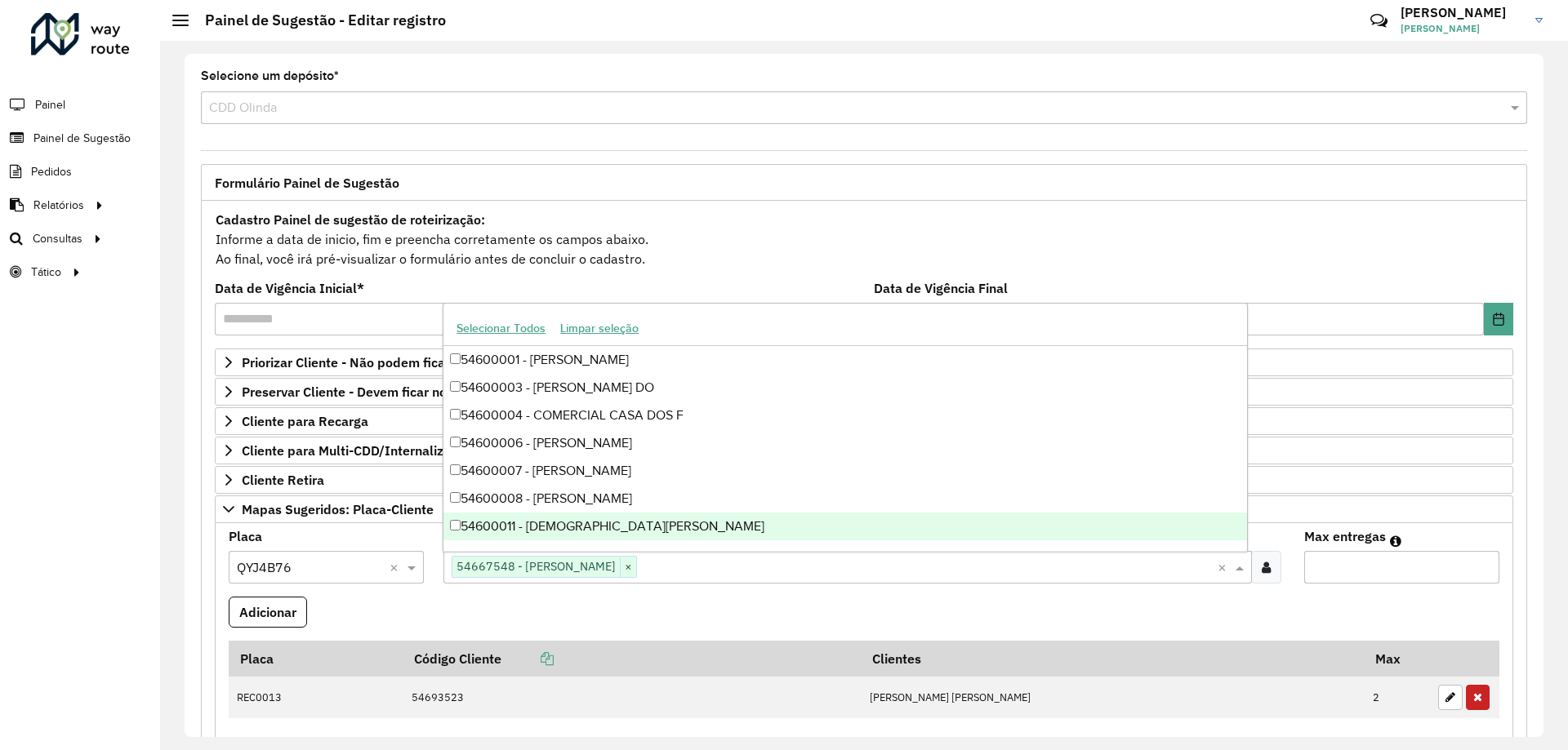
click at [1347, 565] on input "Max entregas" at bounding box center [1401, 568] width 195 height 33
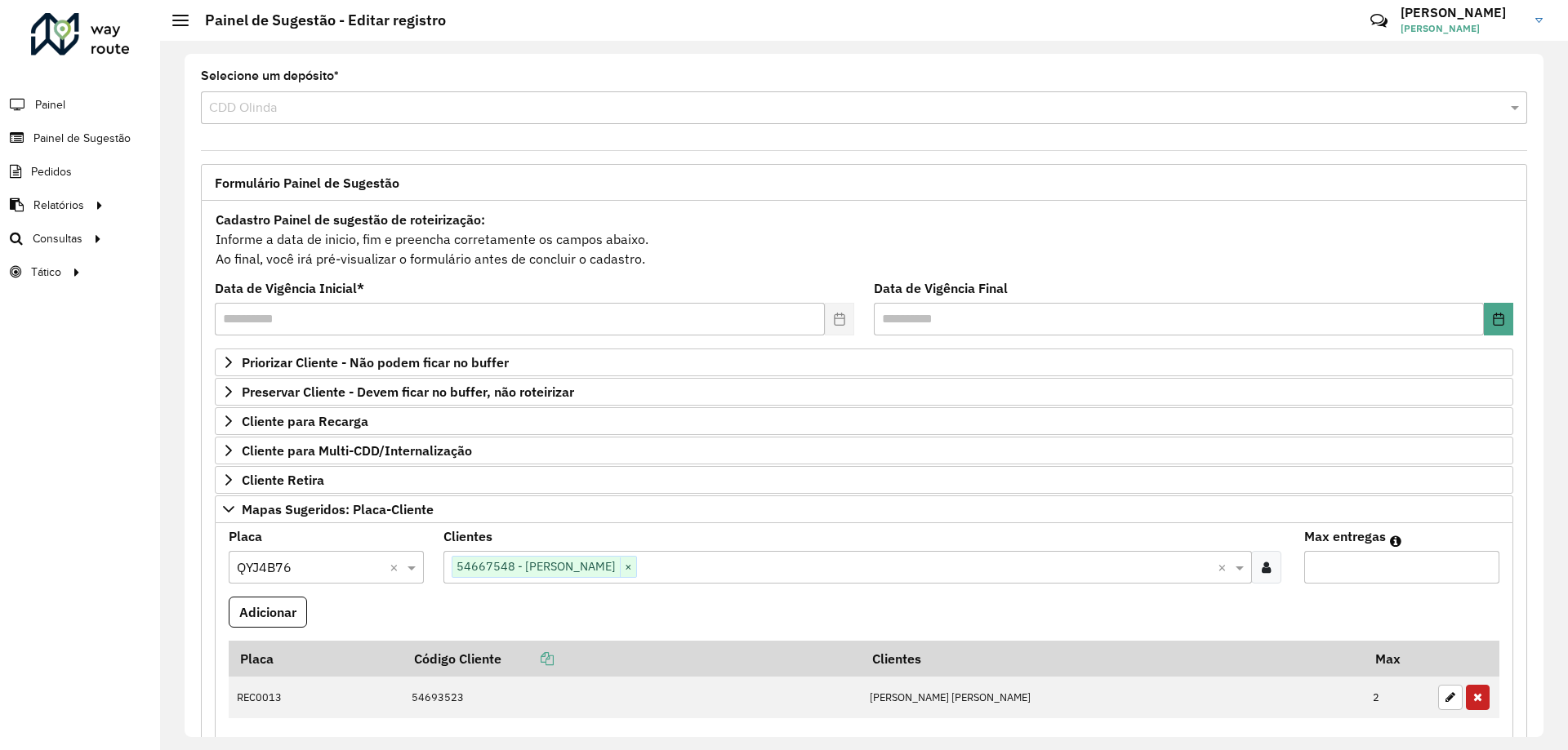
scroll to position [163, 0]
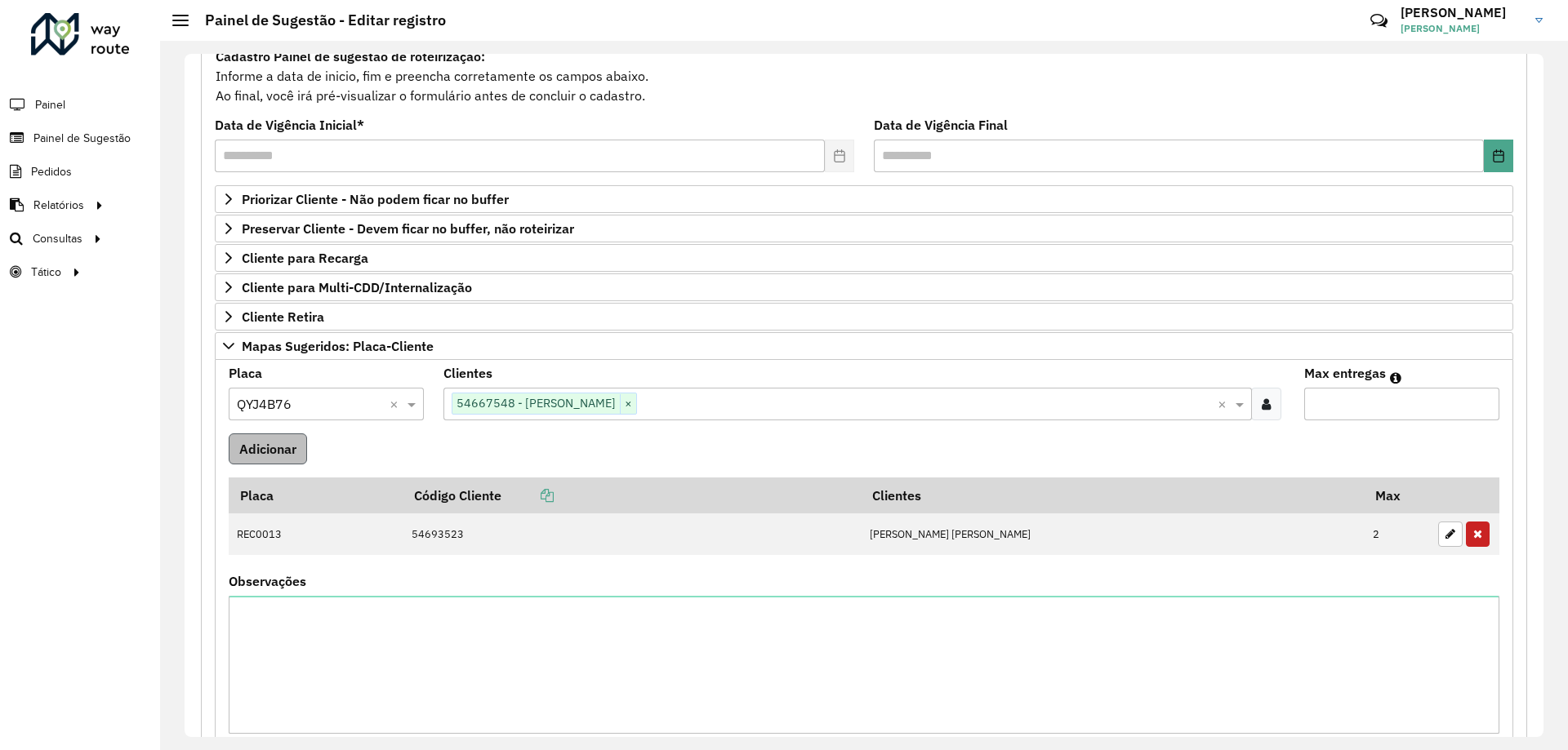
type input "*"
click at [272, 448] on button "Adicionar" at bounding box center [268, 448] width 79 height 31
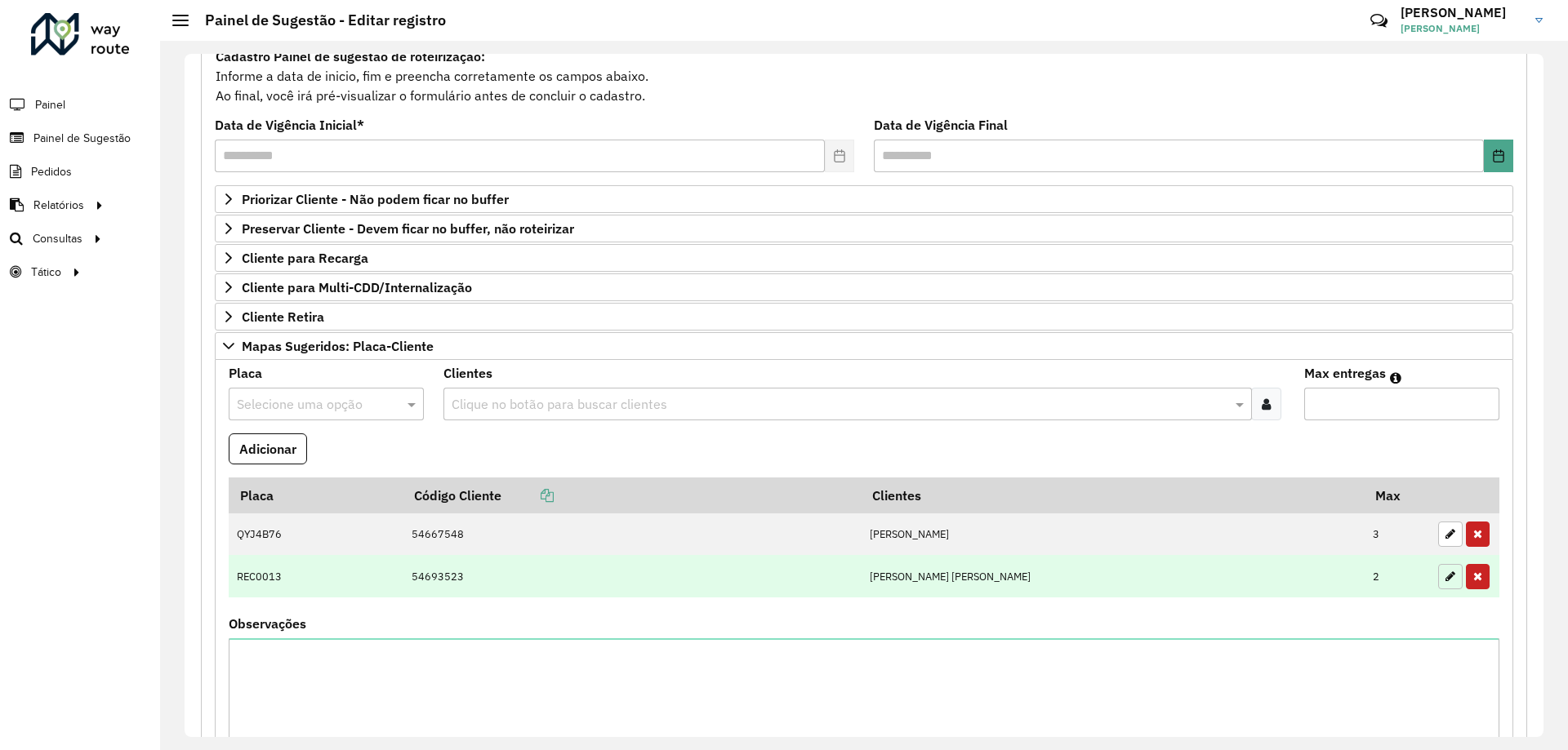
click at [1453, 579] on button "button" at bounding box center [1450, 576] width 24 height 25
type input "*"
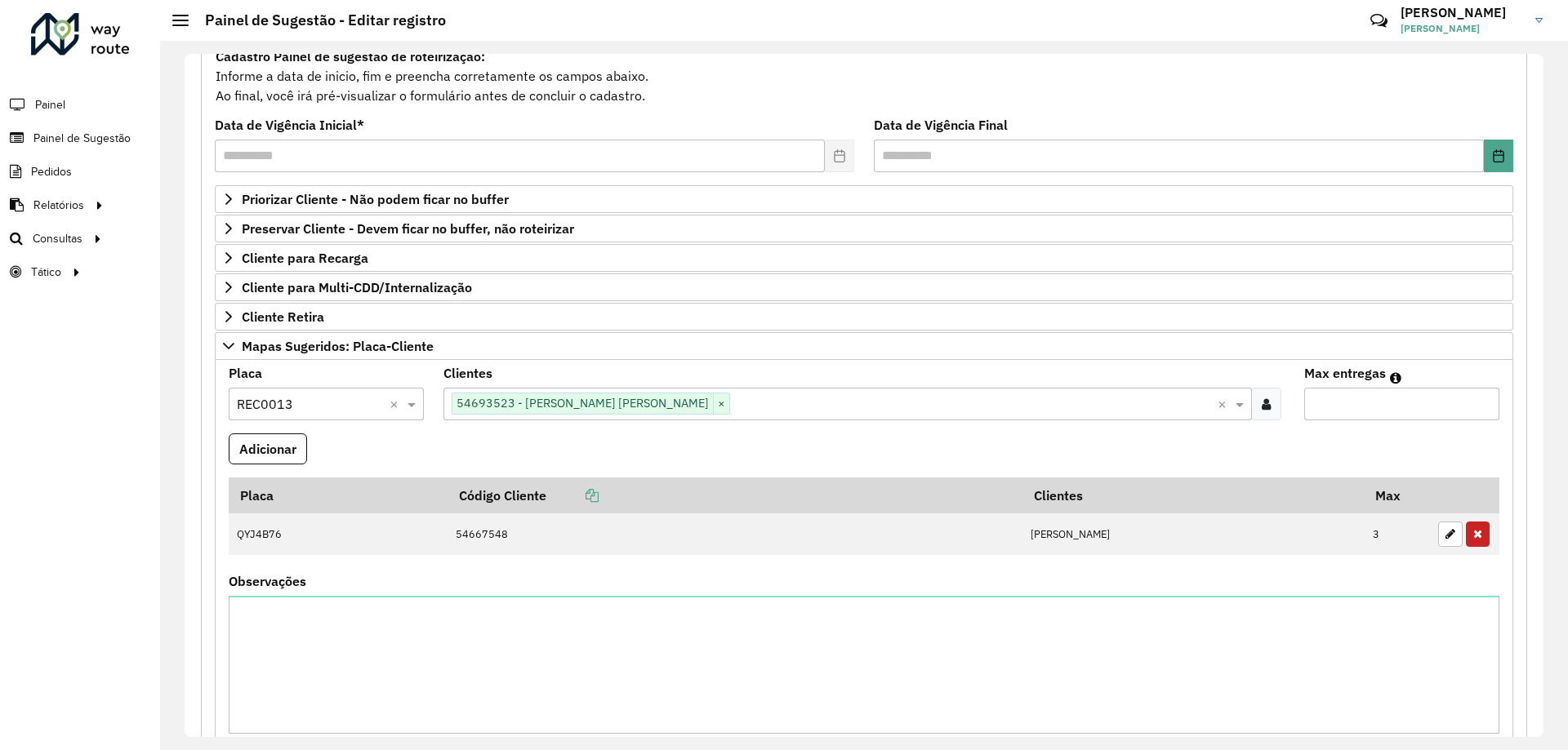
click at [552, 412] on span "54693523 - GRACE KELLY SIQUEIRA" at bounding box center [582, 403] width 260 height 19
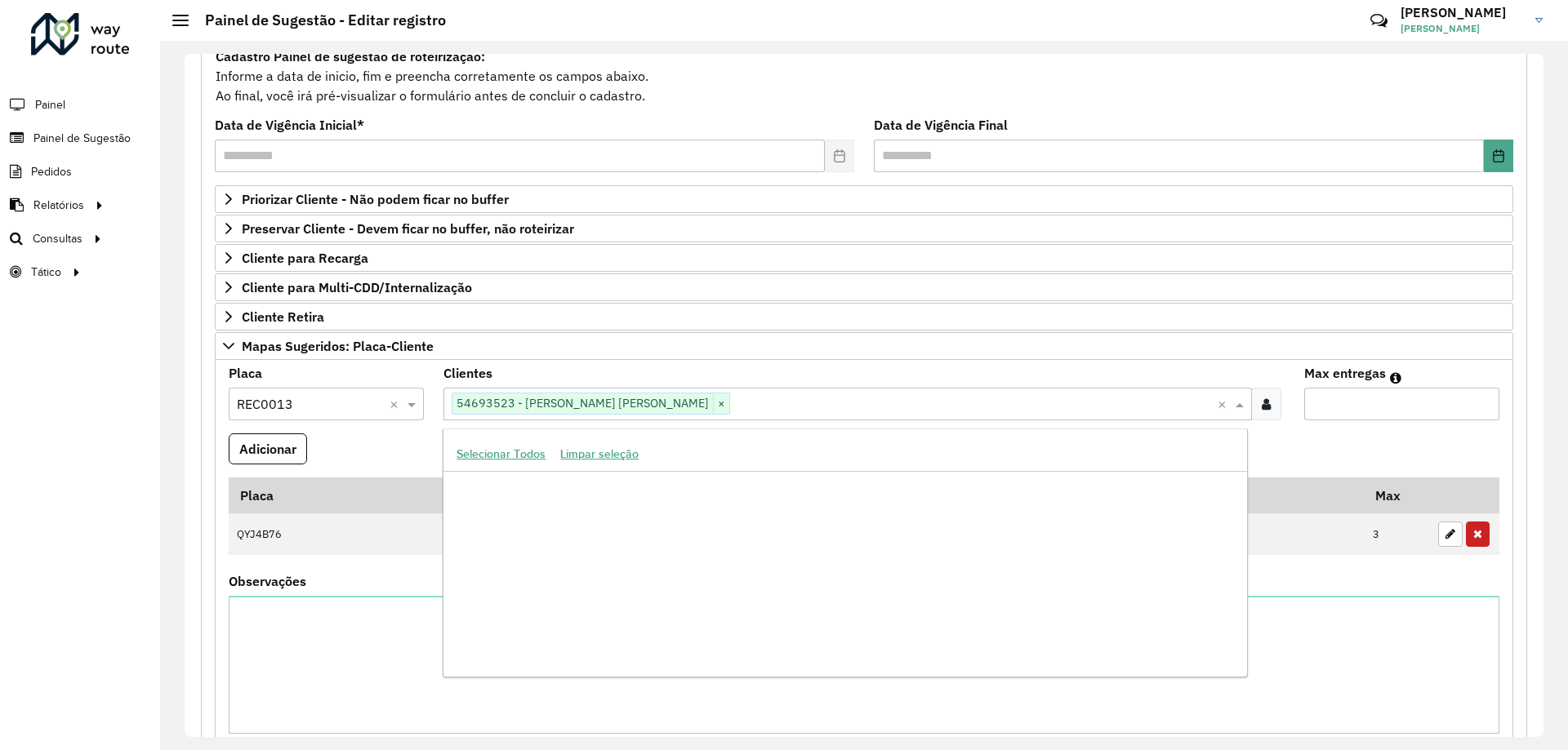
scroll to position [958004, 0]
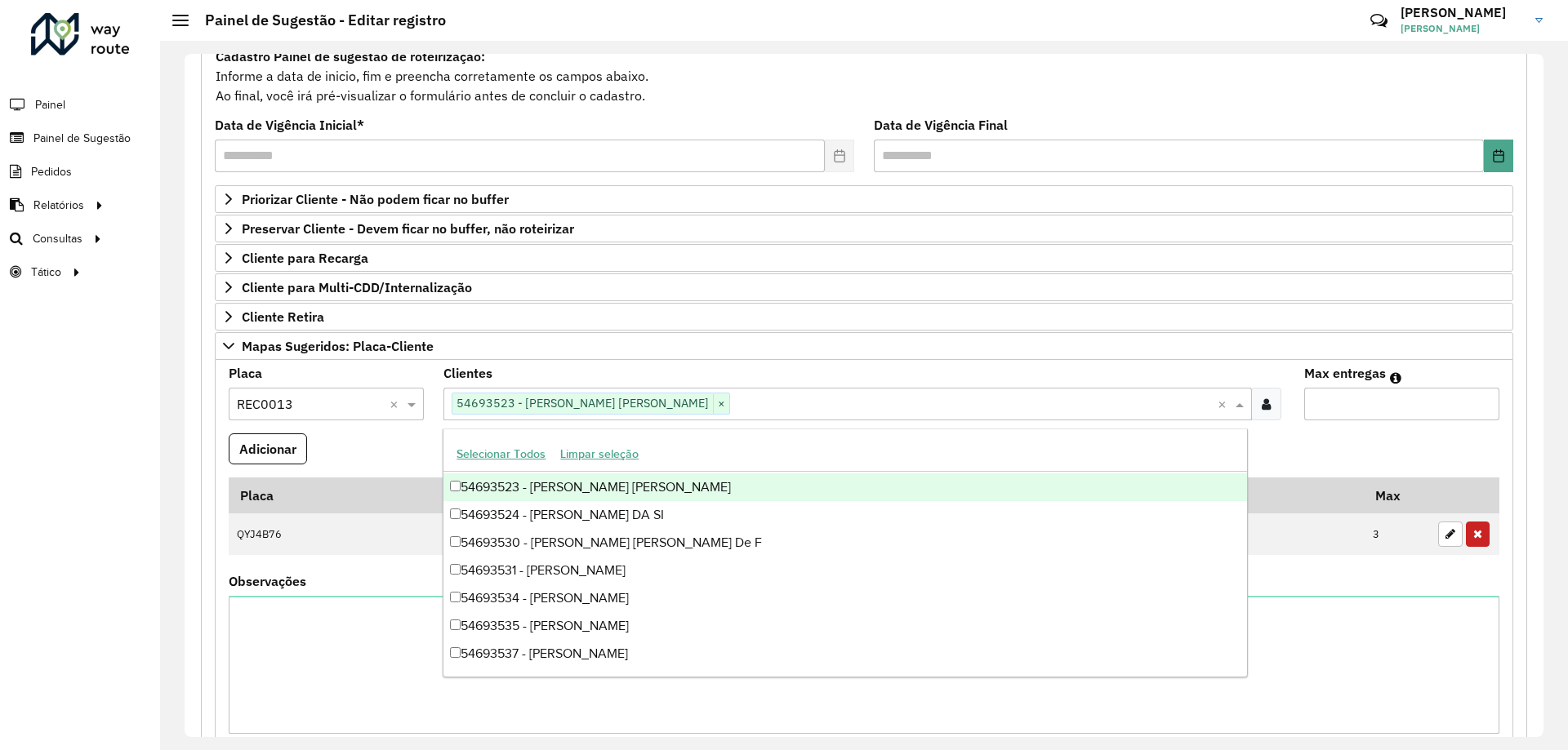
click at [481, 397] on span "54693523 - GRACE KELLY SIQUEIRA" at bounding box center [582, 403] width 260 height 19
click at [491, 405] on span "54693523 - GRACE KELLY SIQUEIRA" at bounding box center [582, 403] width 260 height 19
click at [485, 488] on div "54693523 - GRACE KELLY SIQUEIRA" at bounding box center [844, 487] width 802 height 28
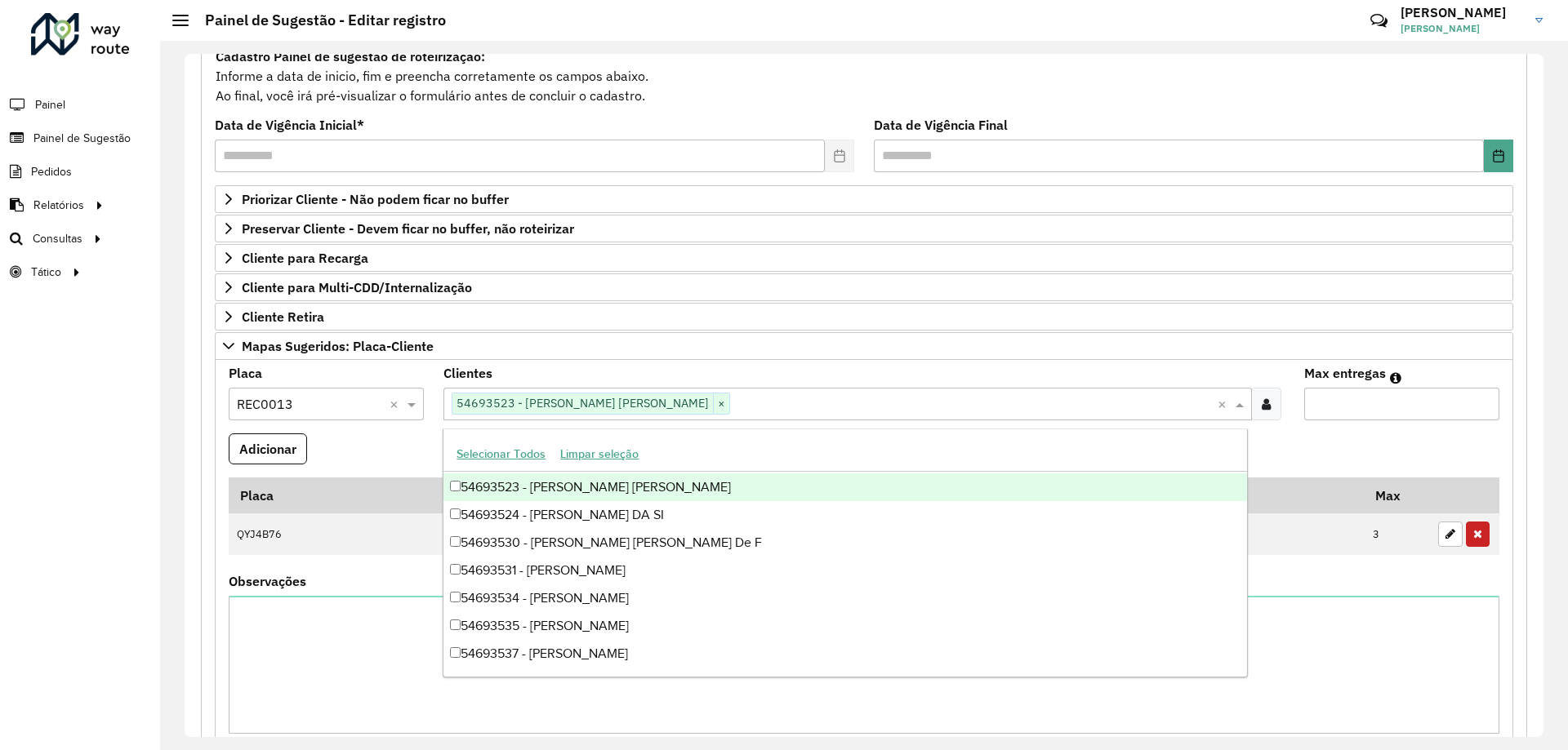
click at [493, 397] on span "54693523 - GRACE KELLY SIQUEIRA" at bounding box center [582, 403] width 260 height 19
click at [713, 403] on span "×" at bounding box center [721, 403] width 16 height 19
click at [415, 435] on formly-field "Adicionar" at bounding box center [864, 455] width 1290 height 44
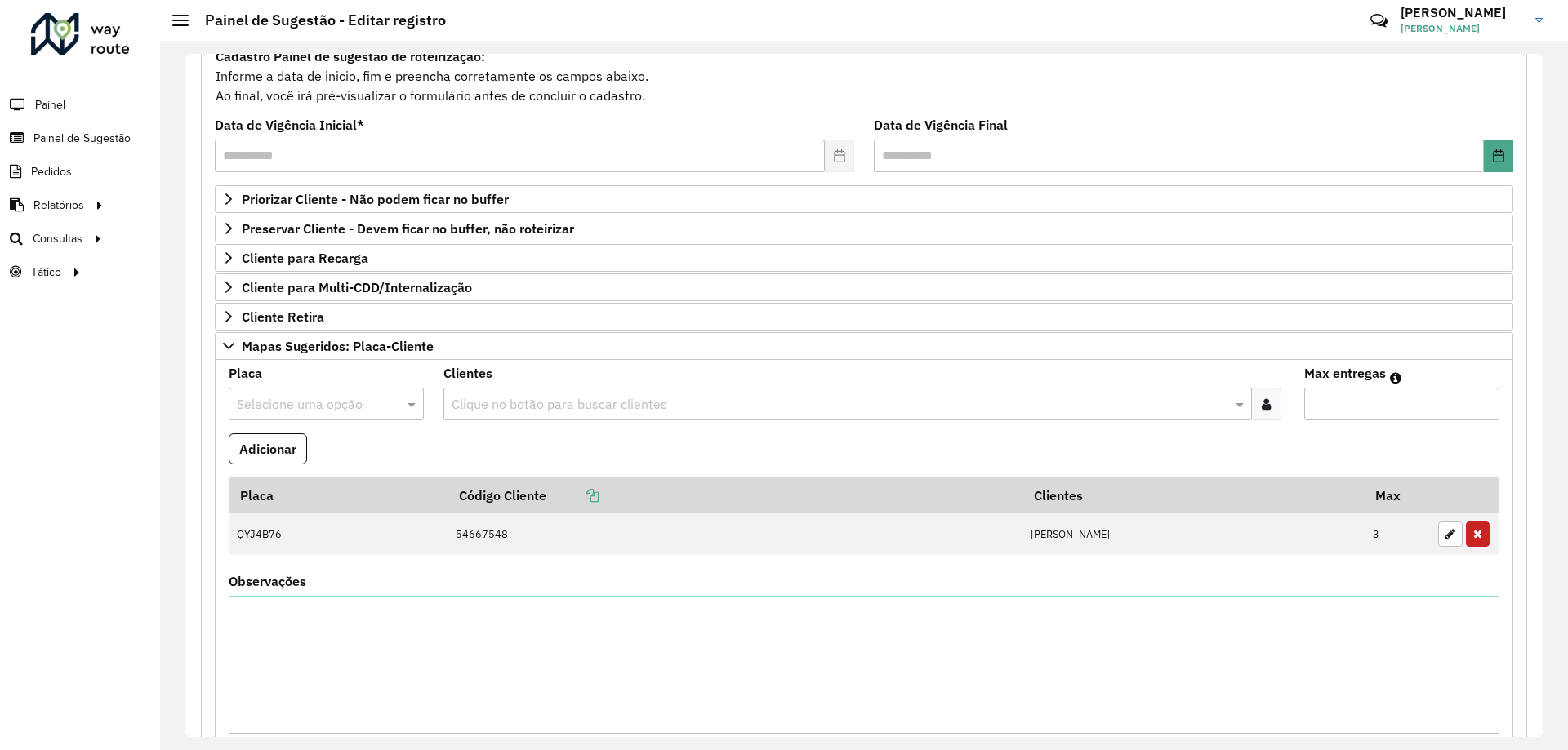
drag, startPoint x: 1373, startPoint y: 403, endPoint x: 1253, endPoint y: 422, distance: 121.5
click at [1253, 422] on formly-group "Placa Selecione uma opção Clientes Clique no botão para buscar clientes Max ent…" at bounding box center [864, 556] width 1290 height 379
click at [1252, 422] on formly-field "Clientes Clique no botão para buscar clientes" at bounding box center [863, 399] width 860 height 66
click at [264, 446] on button "Adicionar" at bounding box center [268, 448] width 79 height 31
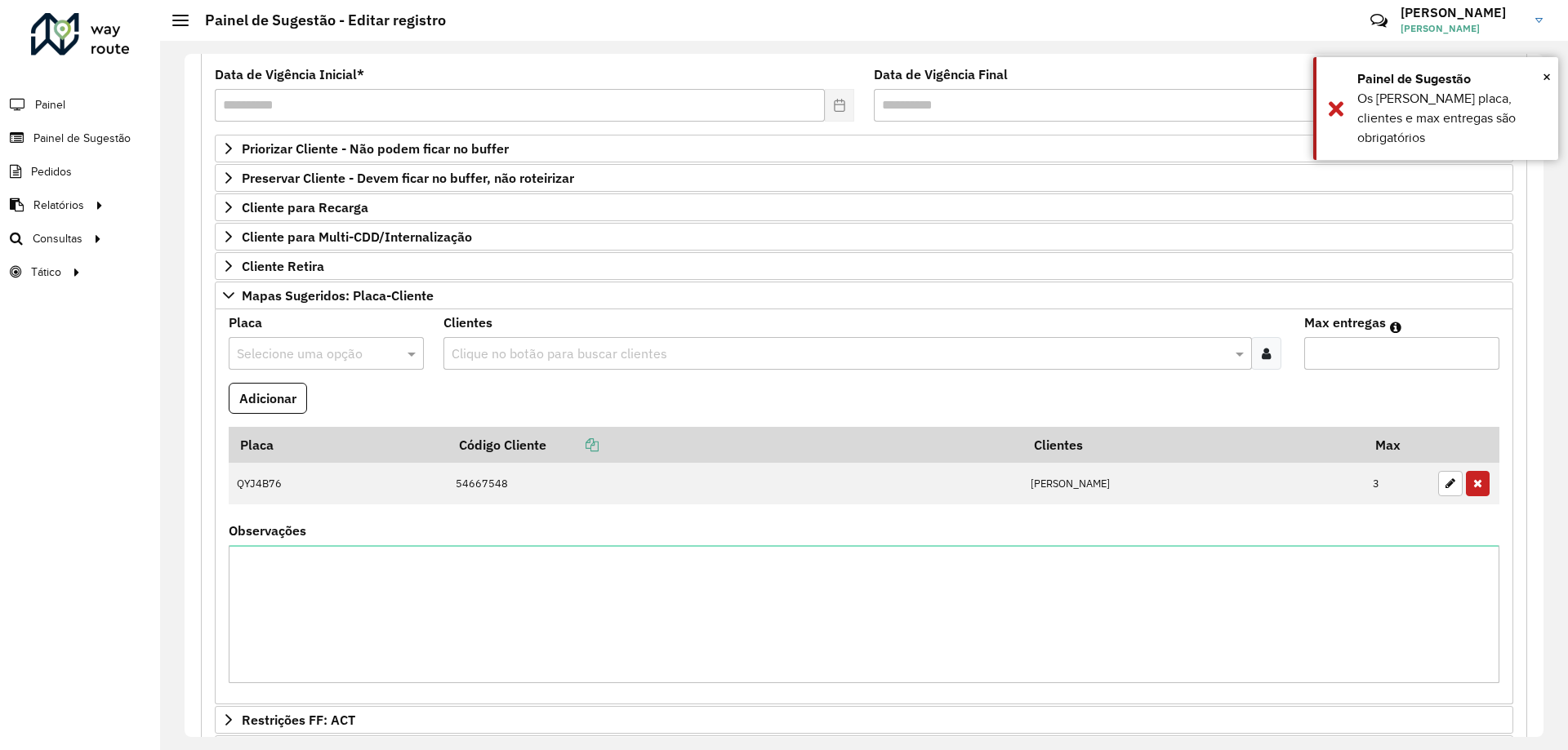
scroll to position [51, 0]
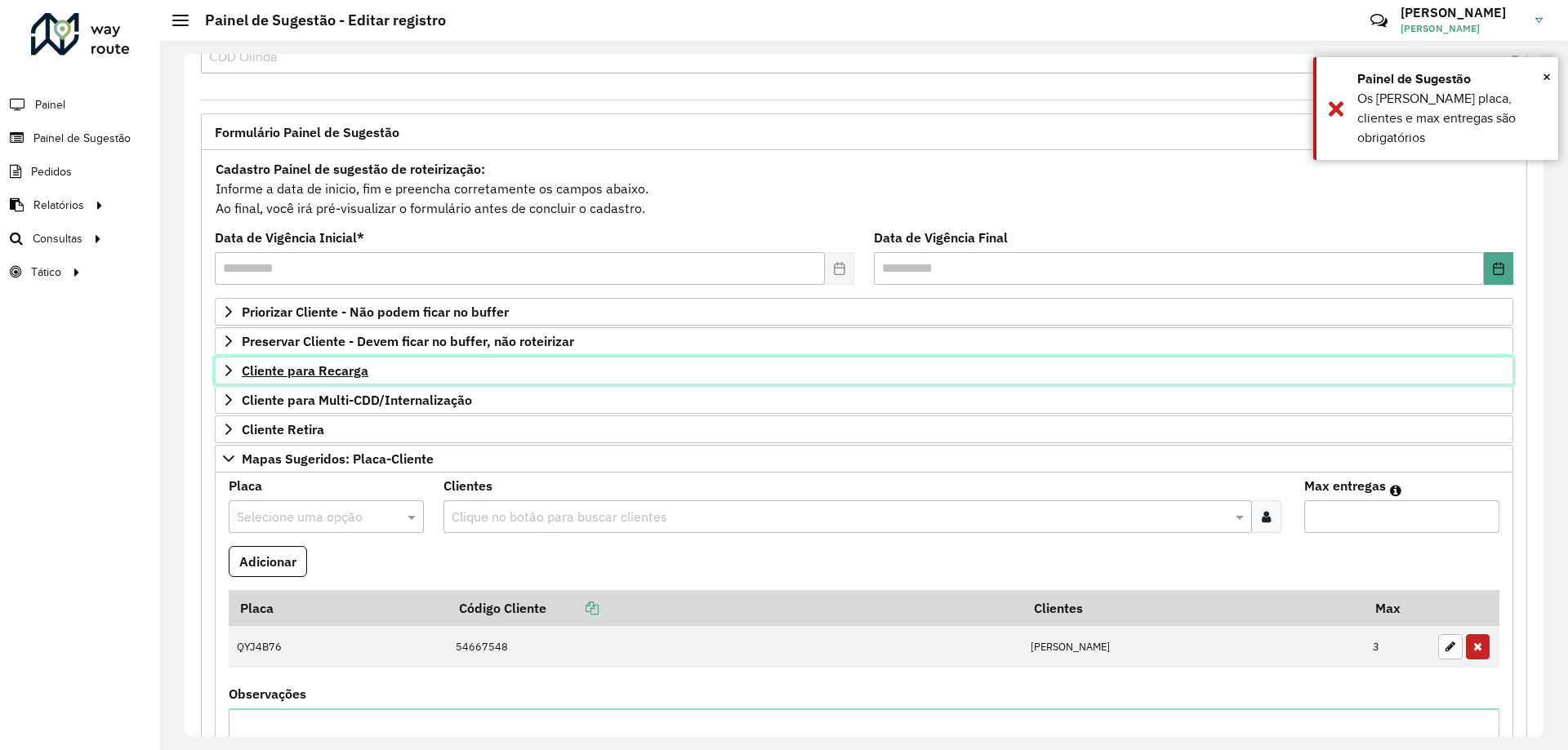
click at [317, 371] on span "Cliente para Recarga" at bounding box center [306, 371] width 127 height 13
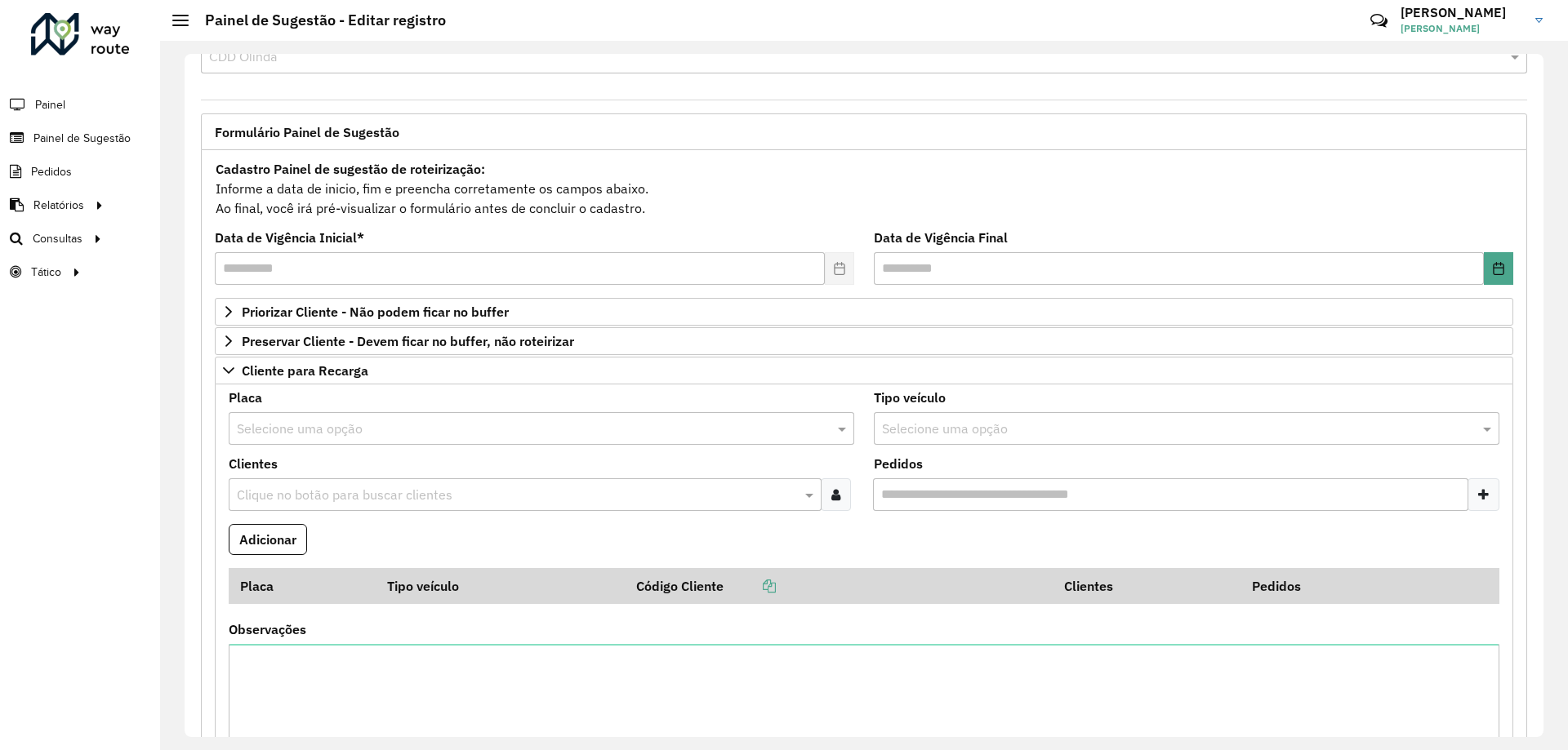
click at [293, 429] on input "text" at bounding box center [525, 429] width 576 height 19
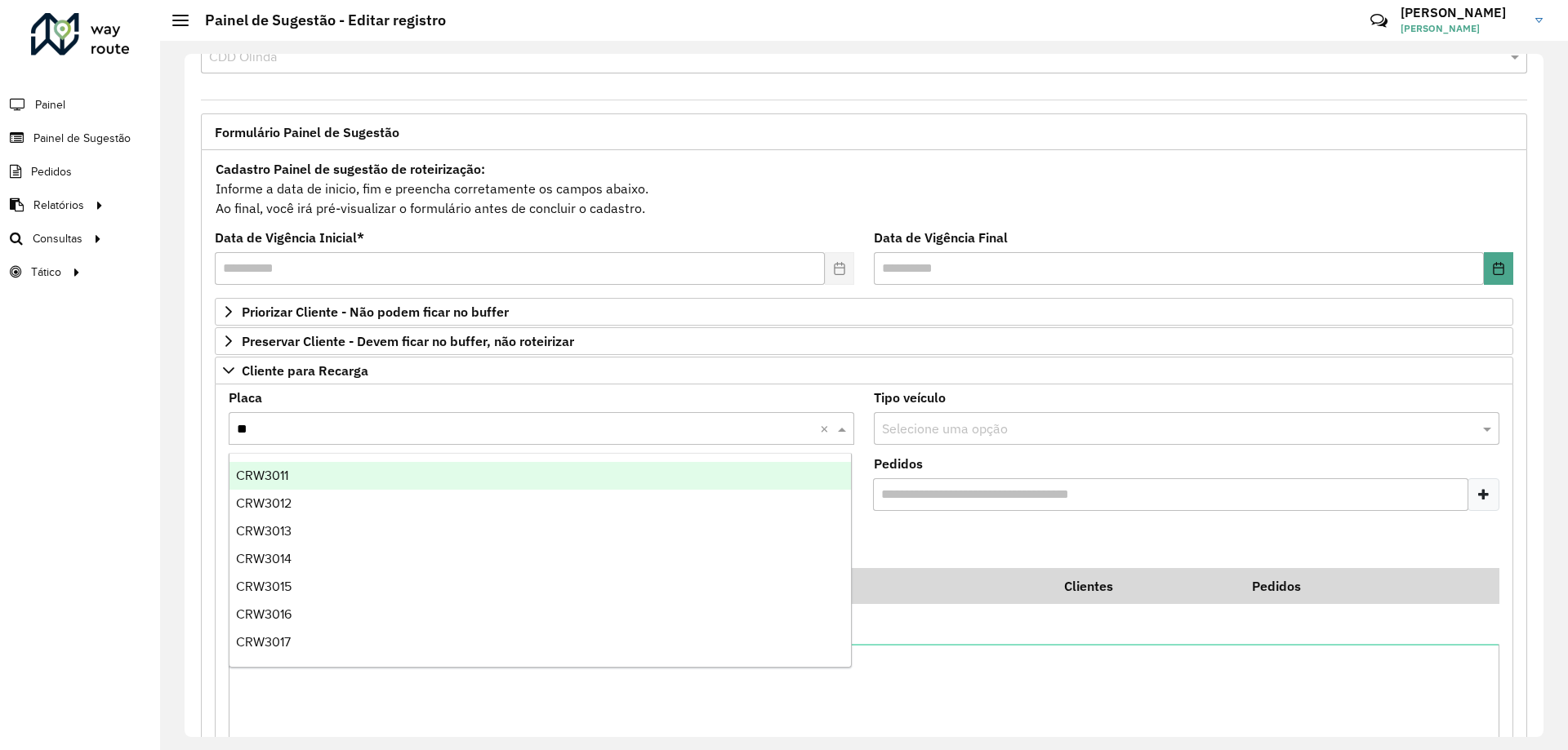
type input "***"
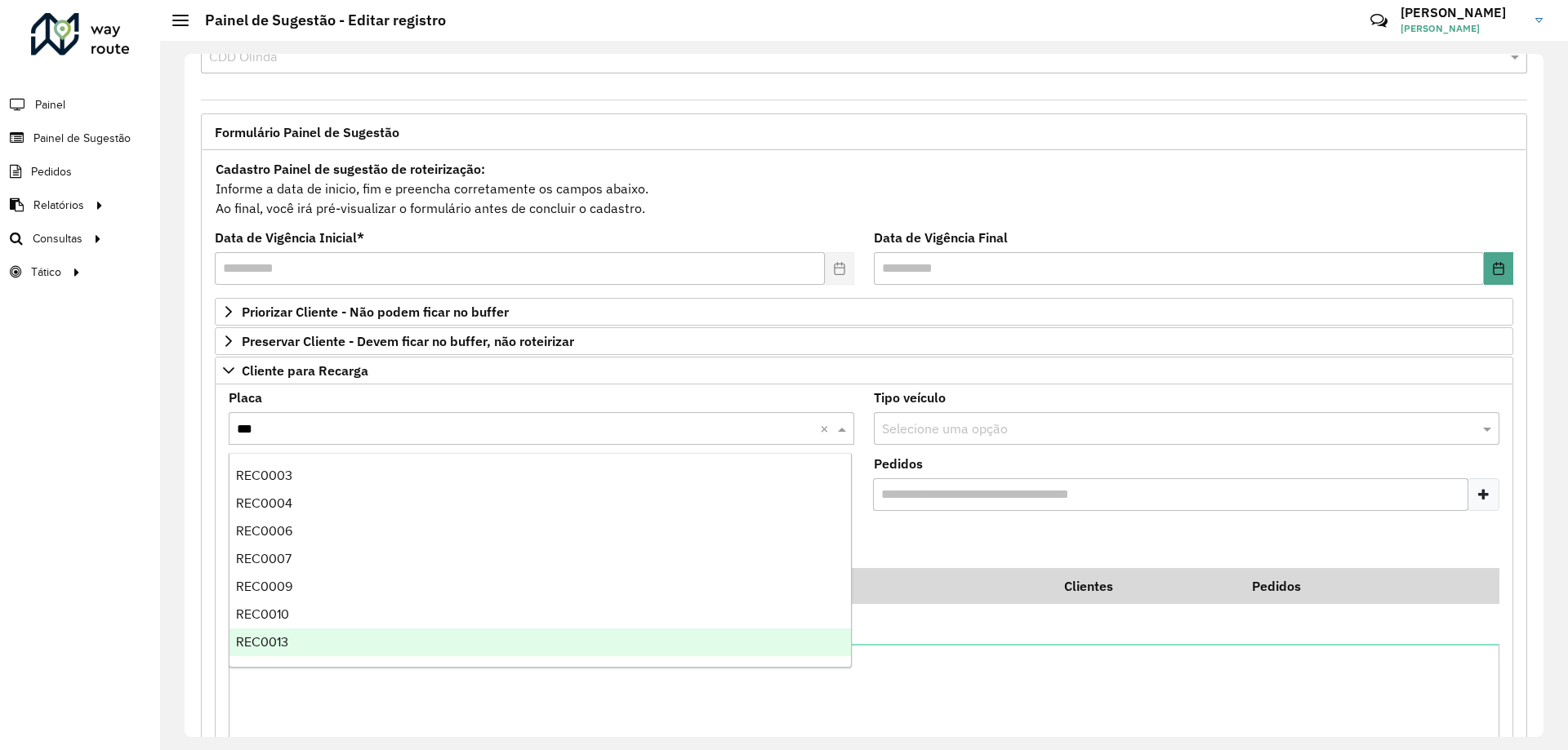
click at [302, 646] on div "REC0013" at bounding box center [540, 641] width 622 height 28
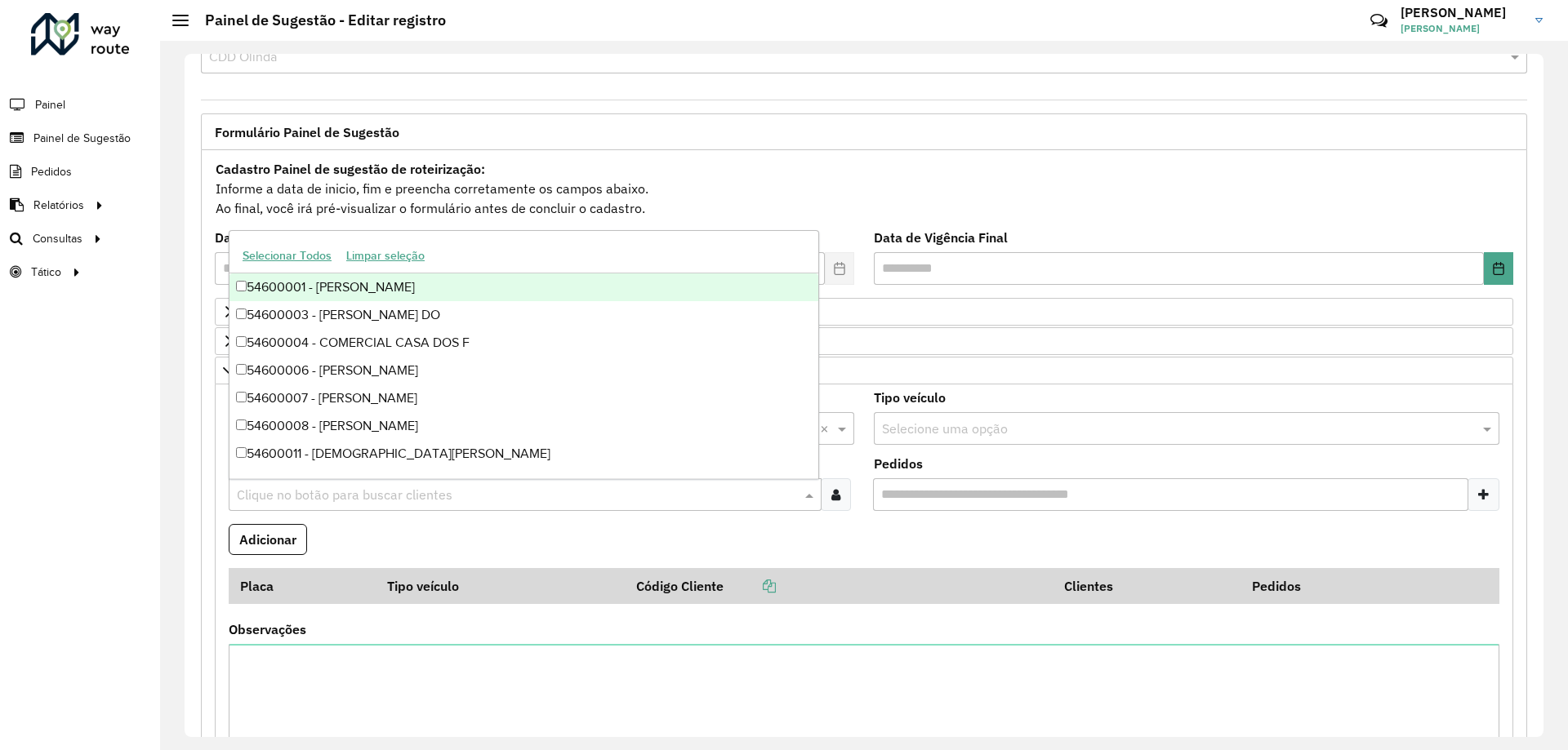
click at [284, 489] on input "text" at bounding box center [516, 496] width 568 height 19
paste input "*****"
type input "*****"
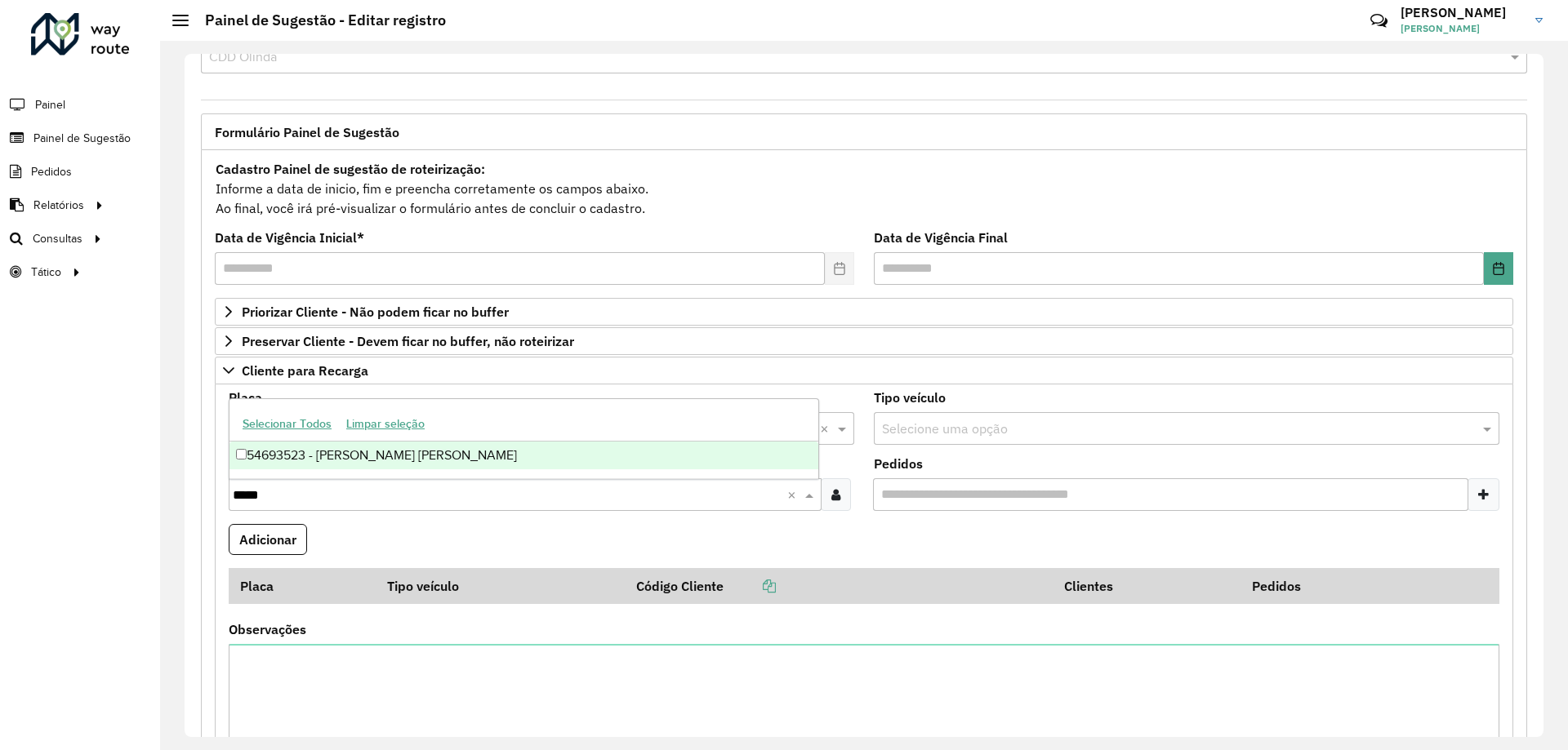
click at [354, 448] on div "54693523 - GRACE KELLY SIQUEIRA" at bounding box center [524, 455] width 589 height 28
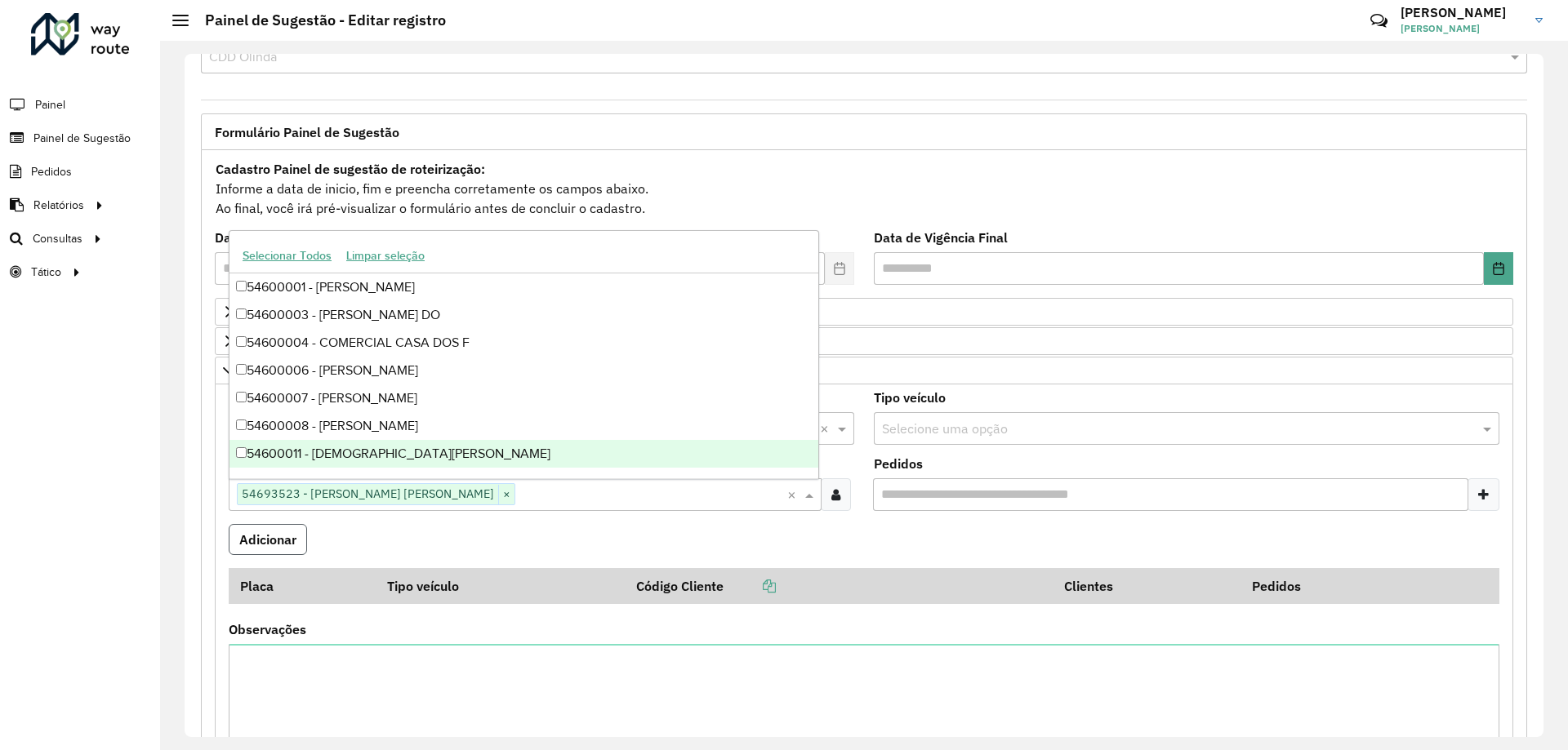
click at [248, 544] on button "Adicionar" at bounding box center [268, 540] width 79 height 31
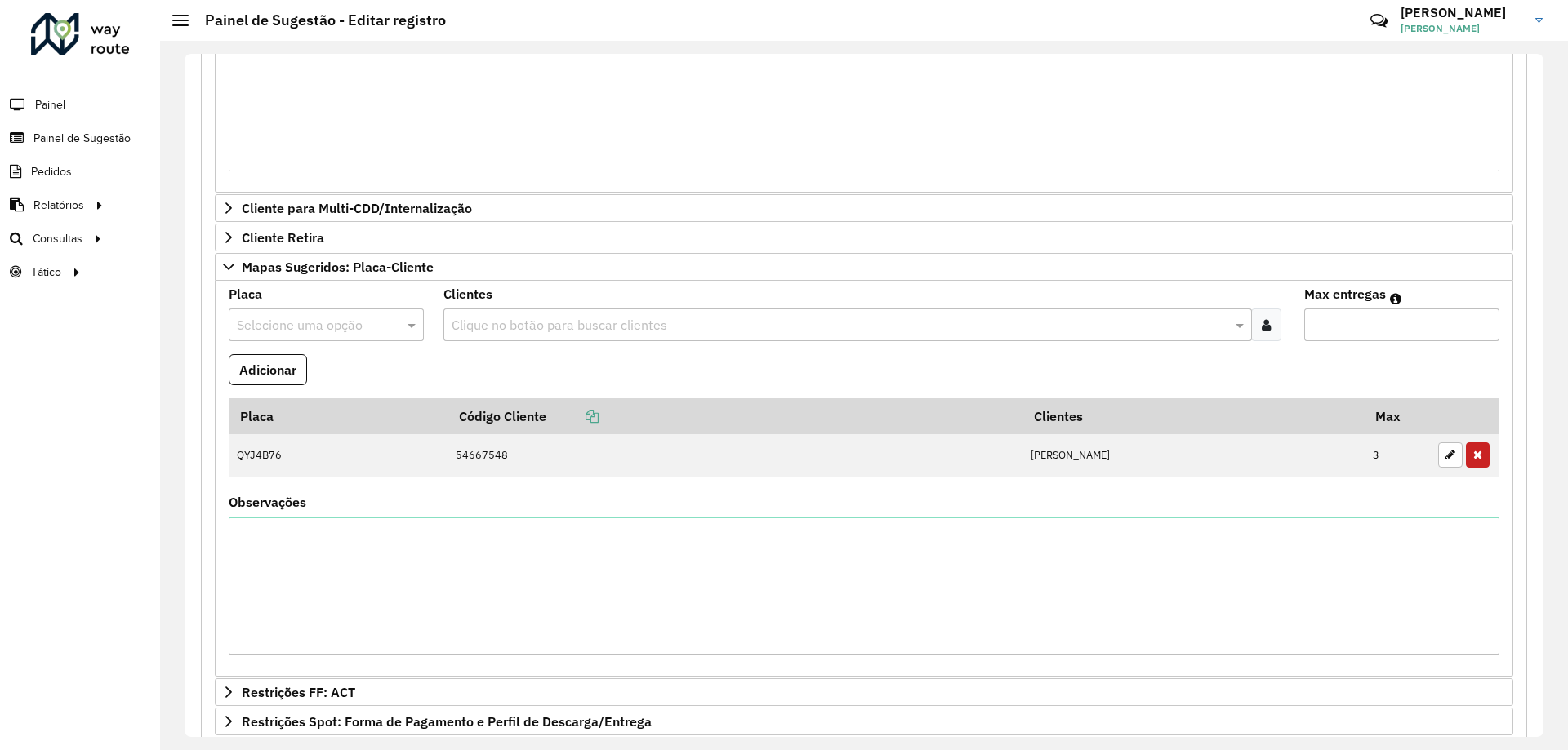
scroll to position [921, 0]
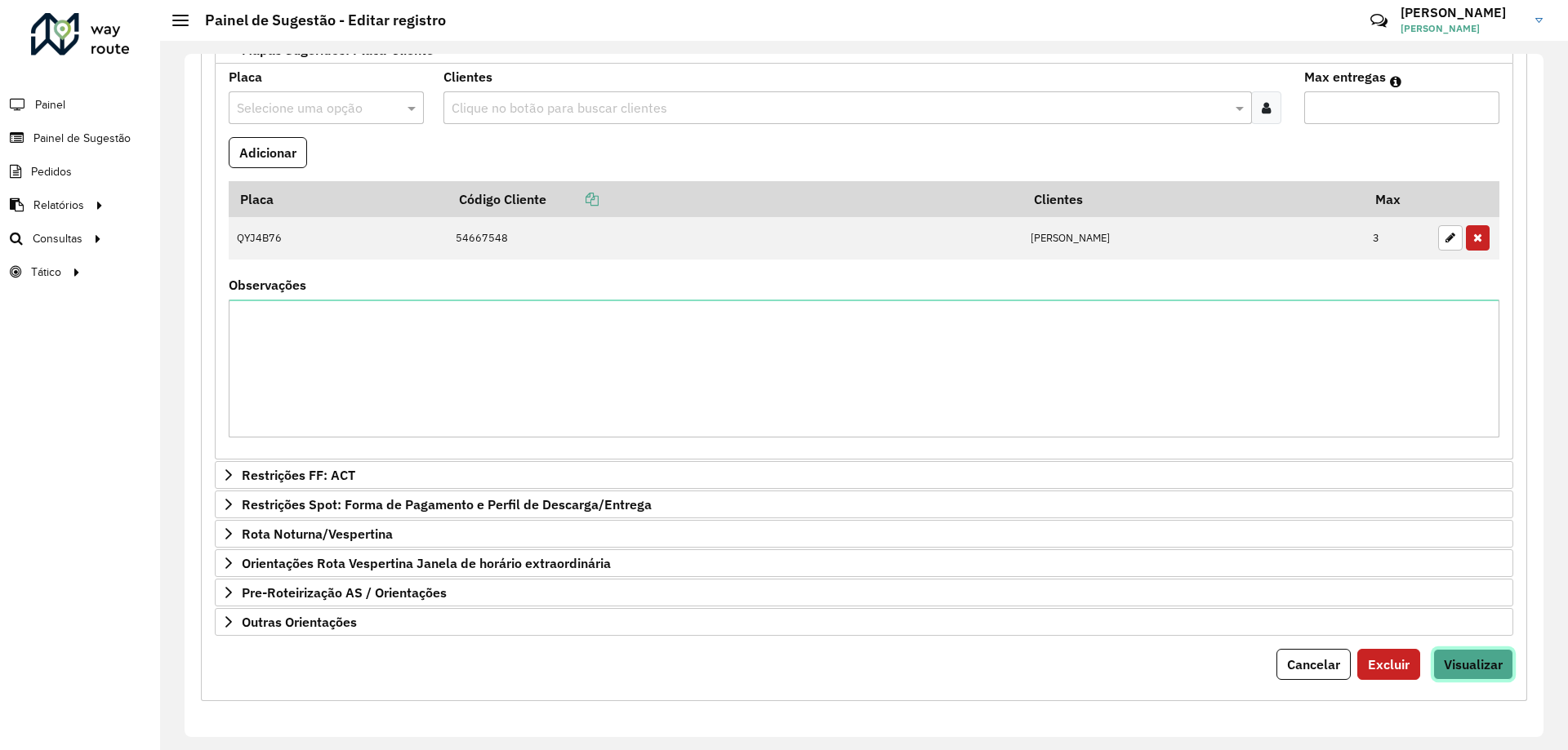
click at [1451, 671] on span "Visualizar" at bounding box center [1472, 664] width 59 height 16
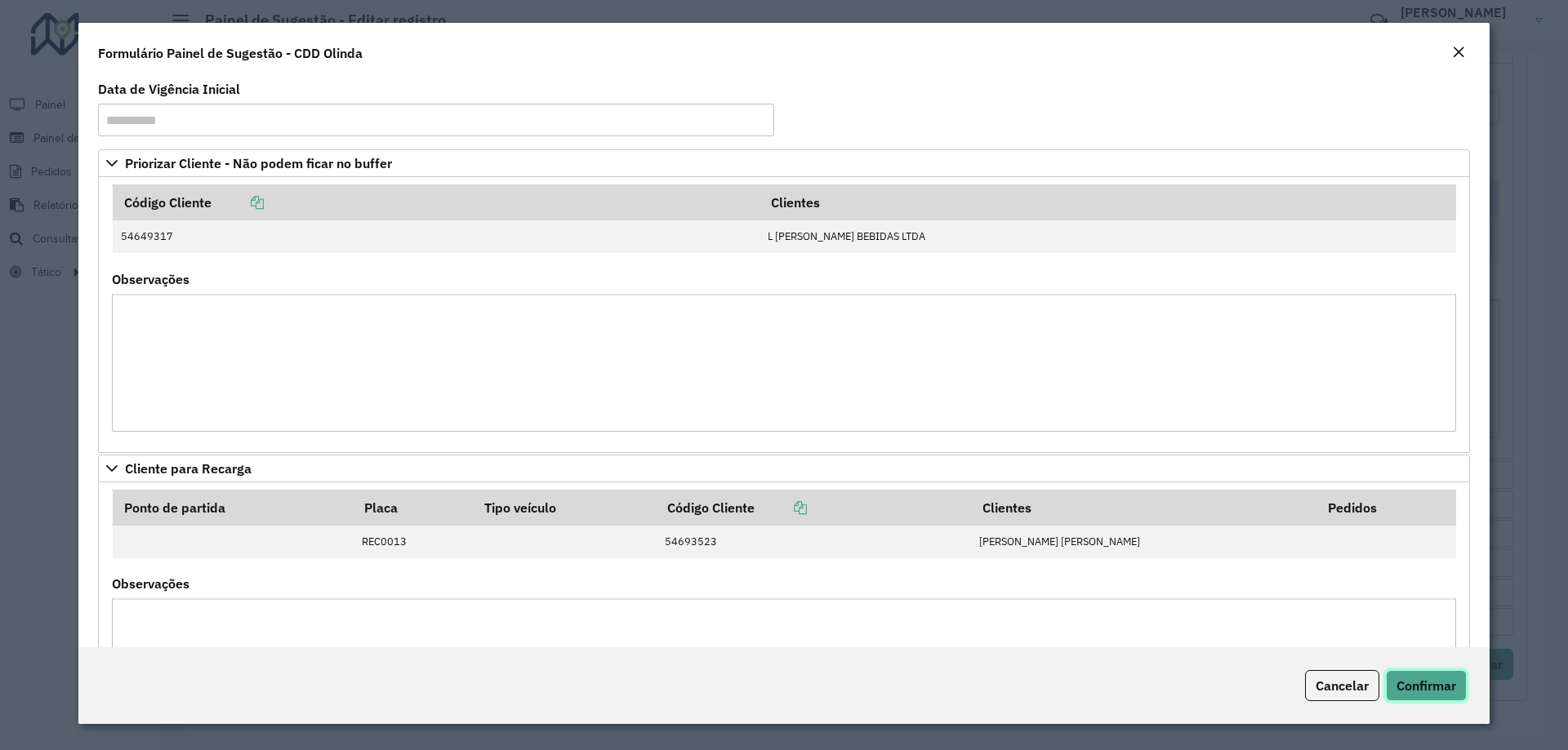
click at [1433, 692] on span "Confirmar" at bounding box center [1426, 685] width 60 height 16
